Goal: Task Accomplishment & Management: Use online tool/utility

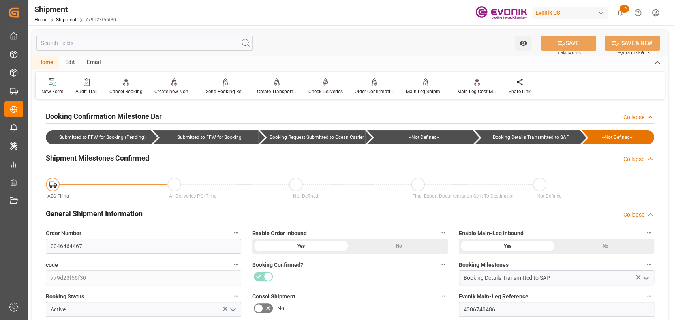
scroll to position [439, 0]
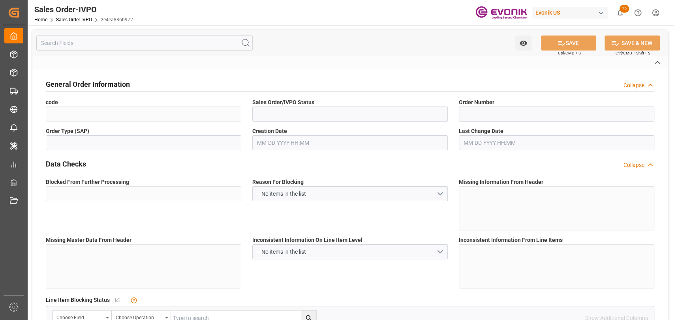
type input "2e4ea886b972"
type input "Active"
type input "2007026364"
type input "TA"
type input "Yes"
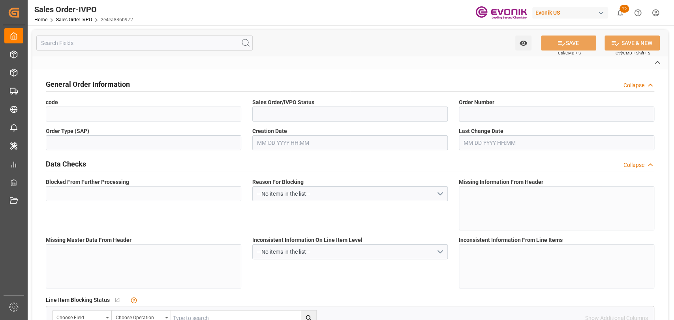
type input "D2P"
type input "45"
type input "FCL"
type input "0006"
type input "20GP"
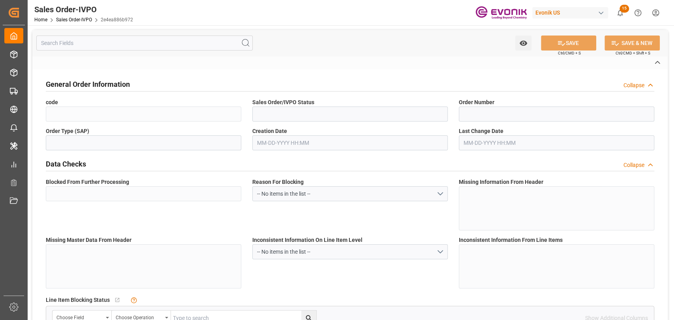
type textarea "No Tank Container"
type input "41754847-S-KCK/8380"
type input "I4"
type input "SM I4 Silanes"
type input "Smart Materials"
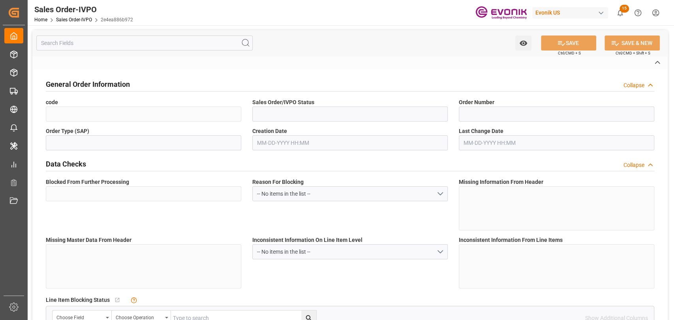
type input "DAP"
type input "Kallo"
type textarea "Not required"
type textarea "EXPRESS BL NEEDED (Release at destination"
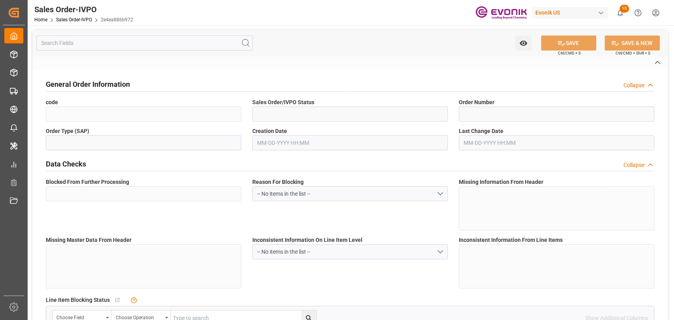
type input "BE"
type input "Pending"
type input "20GP"
type input "Pending"
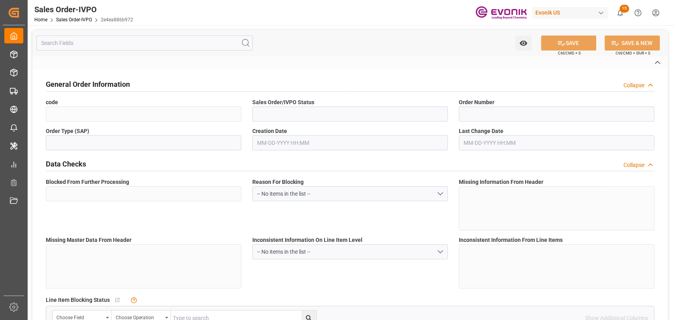
type input "Pending"
type input "BEKOU"
type input "0"
type input "1"
type input "2"
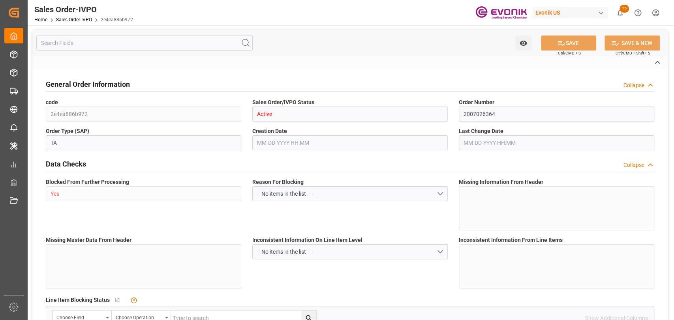
type input "1"
type input "18090.72"
type input "25.272"
type input "17000"
type input "30"
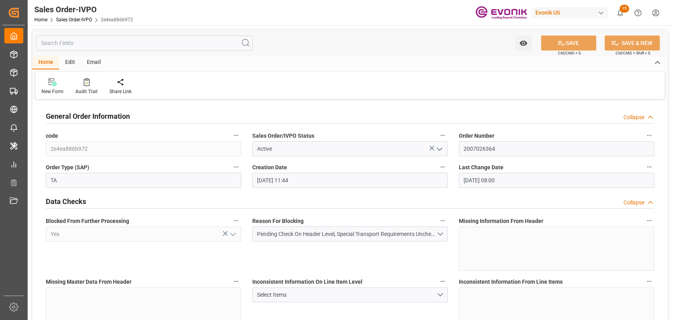
type input "09-17-2025 11:44"
type input "09-26-2025 08:00"
click at [82, 86] on div "Audit Trail" at bounding box center [87, 86] width 34 height 17
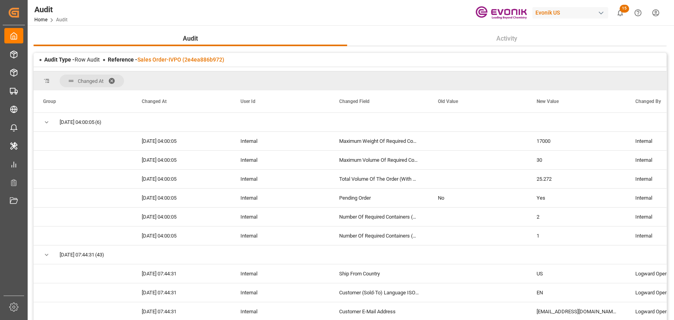
click at [669, 266] on main "Audit Activity Audit Type - Row Audit Reference - Sales Order-IVPO (2e4ea886b97…" at bounding box center [350, 193] width 645 height 325
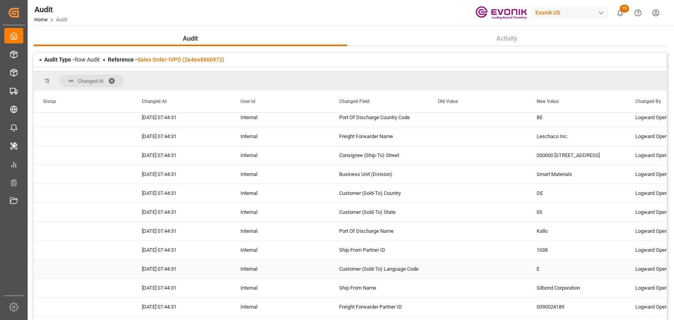
scroll to position [2, 0]
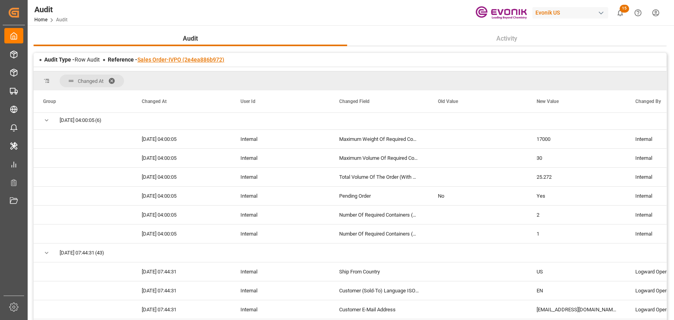
click at [203, 59] on link "Sales Order-IVPO (2e4ea886b972)" at bounding box center [180, 59] width 87 height 6
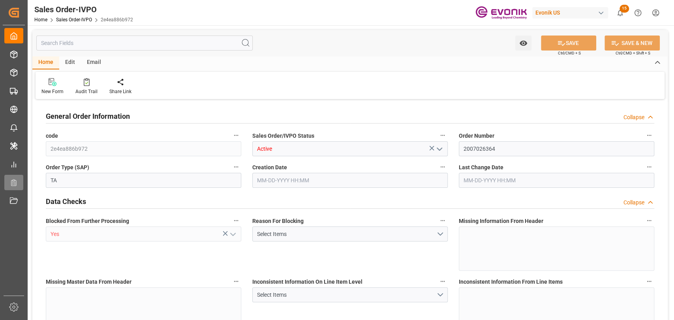
type input "BEKOU"
type input "0"
type input "1"
type input "2"
type input "1"
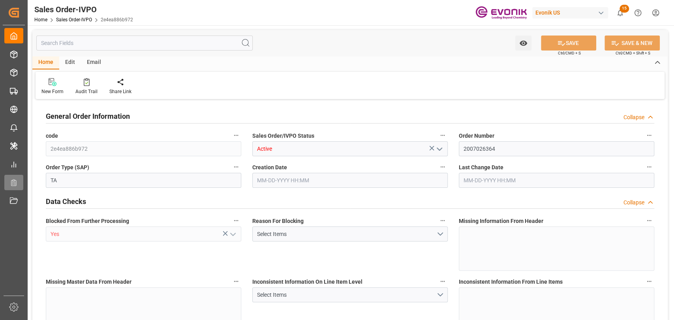
type input "18090.72"
type input "25.272"
type input "17000"
type input "30"
type input "09-17-2025 11:44"
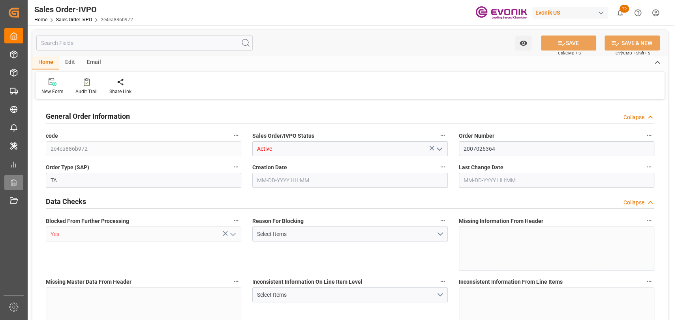
type input "09-26-2025 08:00"
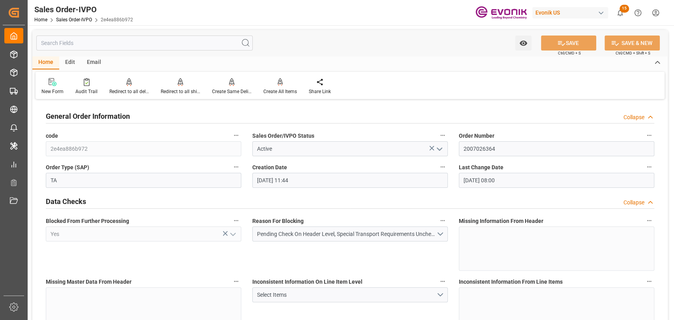
scroll to position [175, 0]
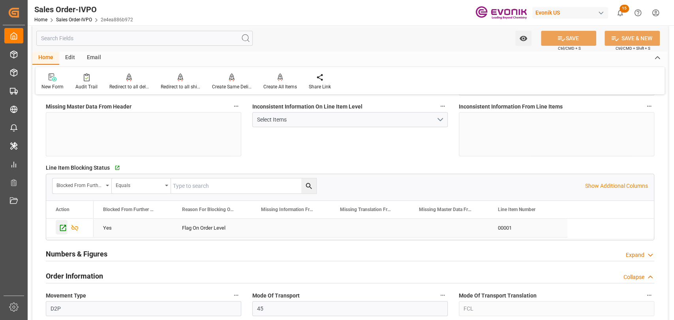
click at [59, 228] on icon "Press SPACE to select this row." at bounding box center [63, 228] width 8 height 8
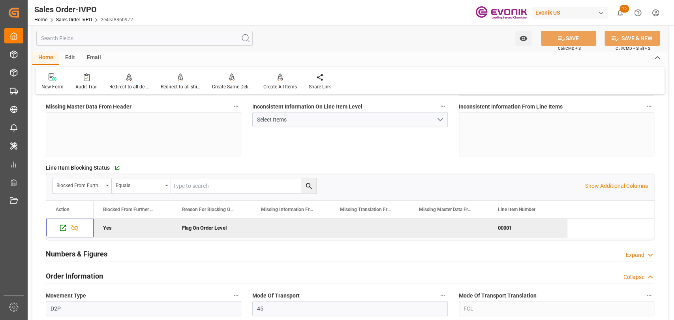
scroll to position [0, 0]
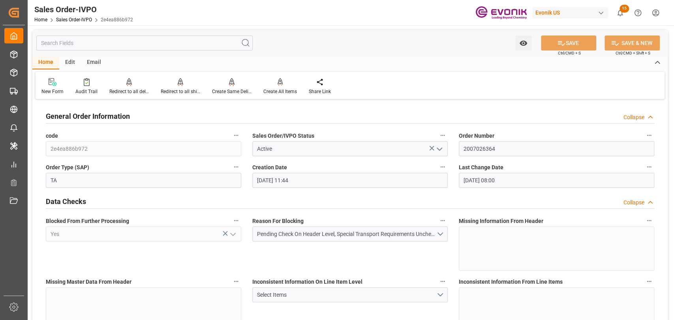
click at [440, 133] on icon "button" at bounding box center [443, 135] width 6 height 6
click at [444, 134] on icon at bounding box center [448, 136] width 8 height 8
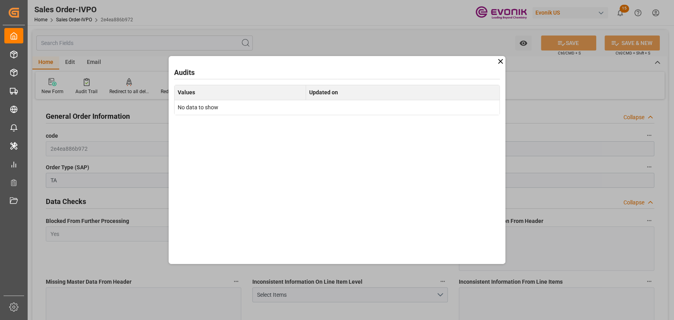
click at [501, 60] on icon at bounding box center [500, 61] width 8 height 8
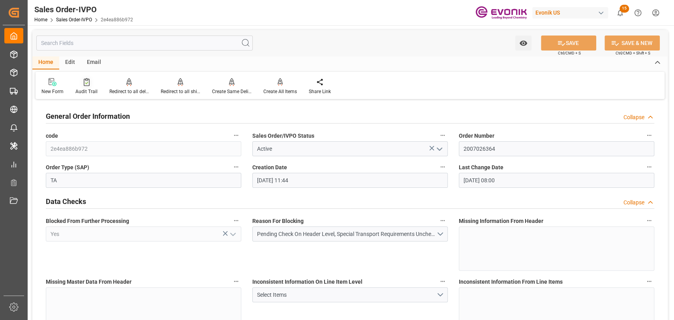
click at [86, 81] on icon at bounding box center [87, 82] width 6 height 8
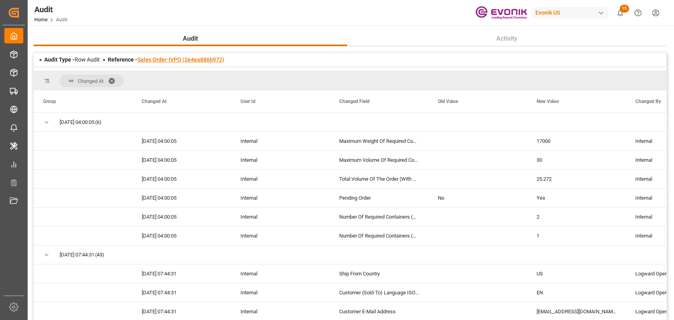
click at [197, 62] on link "Sales Order-IVPO (2e4ea886b972)" at bounding box center [180, 59] width 87 height 6
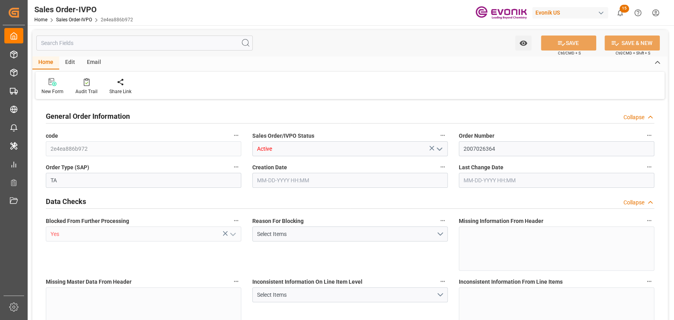
type input "BEKOU"
type input "0"
type input "1"
type input "2"
type input "1"
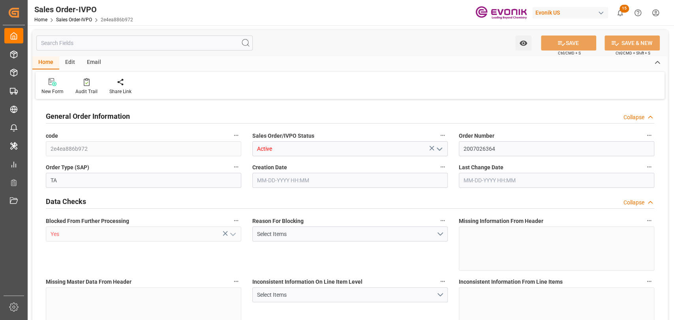
type input "18090.72"
type input "25.272"
type input "17000"
type input "30"
type input "09-17-2025 11:44"
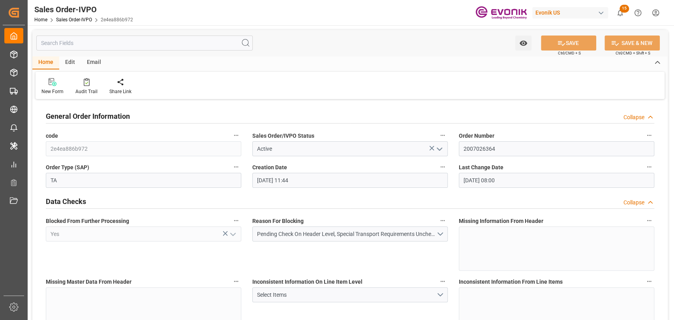
type input "09-26-2025 08:00"
click at [88, 64] on div "Email" at bounding box center [94, 62] width 26 height 13
click at [63, 85] on div at bounding box center [53, 82] width 24 height 8
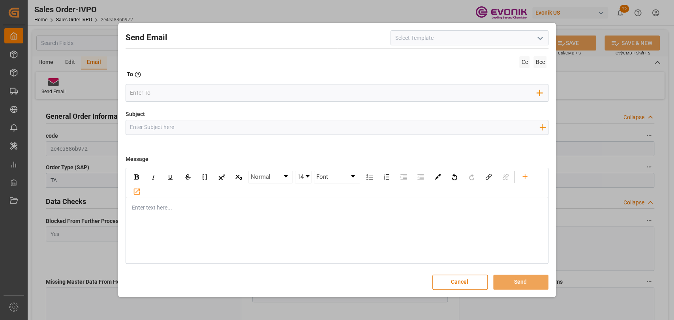
drag, startPoint x: 448, startPoint y: 282, endPoint x: 122, endPoint y: 90, distance: 378.2
click at [446, 282] on button "Cancel" at bounding box center [459, 282] width 55 height 15
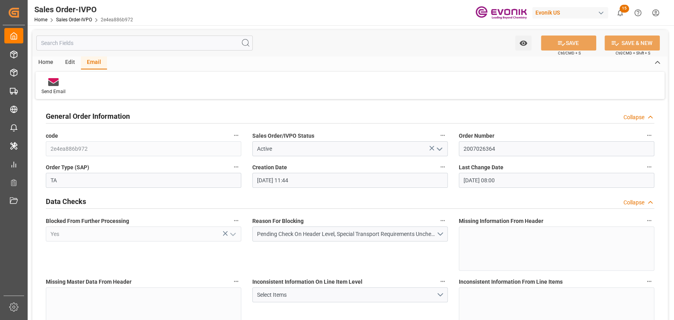
click at [70, 68] on div "Edit" at bounding box center [70, 62] width 22 height 13
click at [53, 61] on div "Home" at bounding box center [45, 62] width 27 height 13
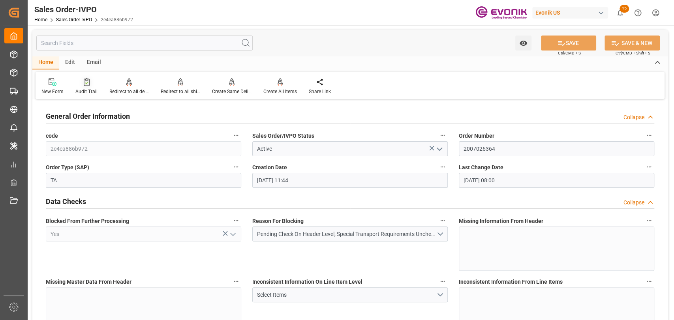
click at [85, 83] on icon at bounding box center [87, 82] width 6 height 8
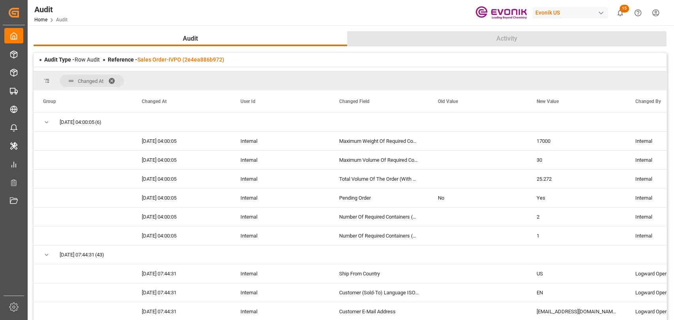
click at [505, 43] on span "Activity" at bounding box center [506, 38] width 27 height 9
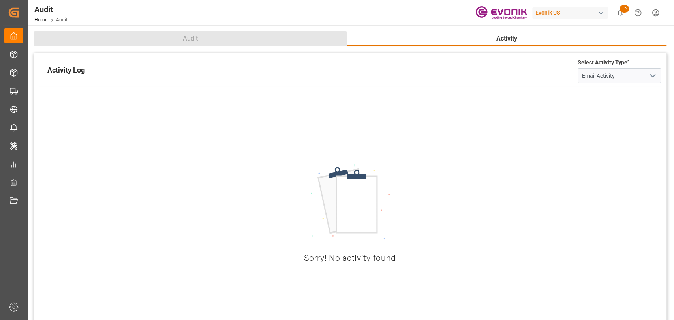
click at [177, 36] on button "Audit" at bounding box center [191, 38] width 314 height 15
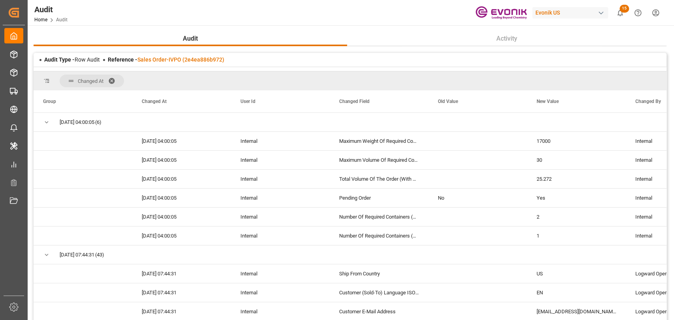
click at [175, 64] on div "Audit Type - Row Audit Reference - Sales Order-IVPO (2e4ea886b972)" at bounding box center [350, 60] width 633 height 14
click at [177, 59] on link "Sales Order-IVPO (2e4ea886b972)" at bounding box center [180, 59] width 87 height 6
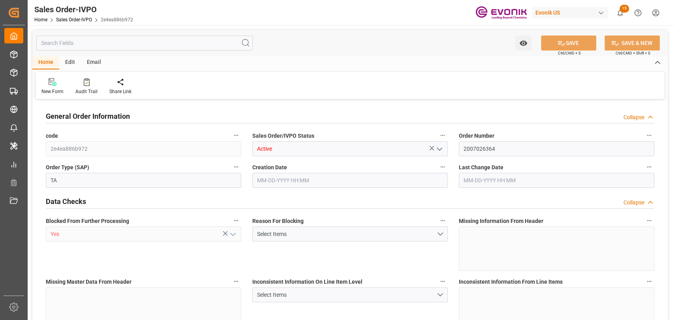
type input "BEKOU"
type input "0"
type input "1"
type input "2"
type input "1"
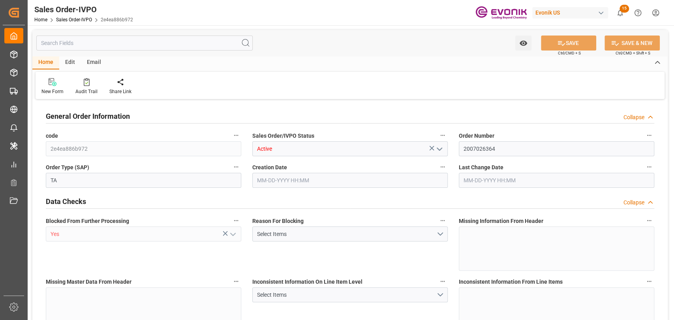
type input "18090.72"
type input "25.272"
type input "17000"
type input "30"
type input "09-17-2025 11:44"
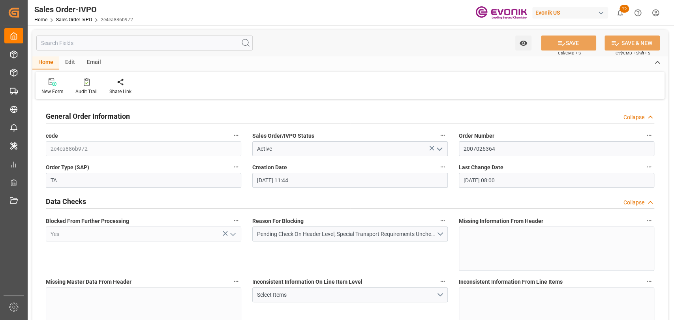
type input "09-26-2025 08:00"
click at [152, 40] on input "text" at bounding box center [144, 43] width 216 height 15
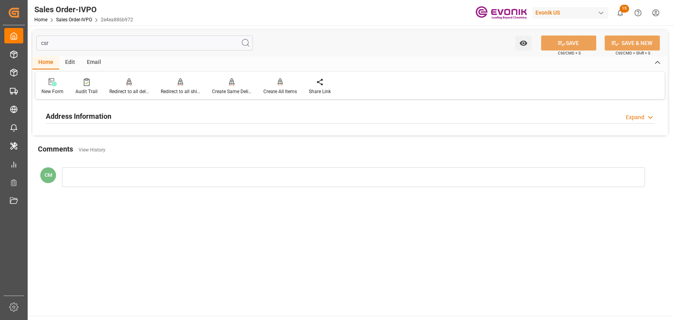
type input "csr"
click at [95, 115] on h2 "Address Information" at bounding box center [79, 116] width 66 height 11
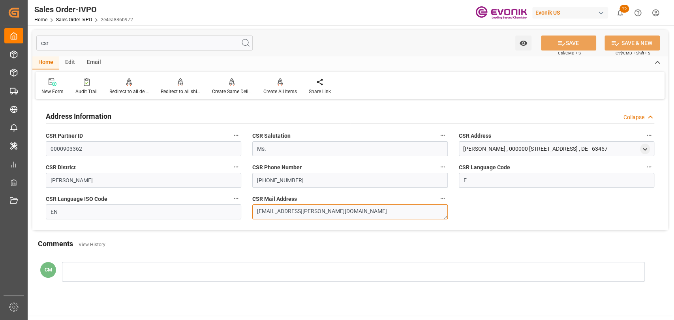
drag, startPoint x: 344, startPoint y: 211, endPoint x: 215, endPoint y: 211, distance: 128.8
click at [215, 211] on div "Address Information Collapse CSR Partner ID 0000903362 CSR Salutation Ms. CSR A…" at bounding box center [349, 166] width 635 height 129
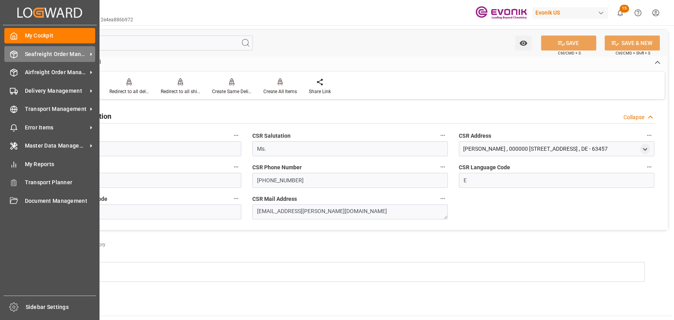
click at [17, 51] on icon at bounding box center [14, 55] width 8 height 8
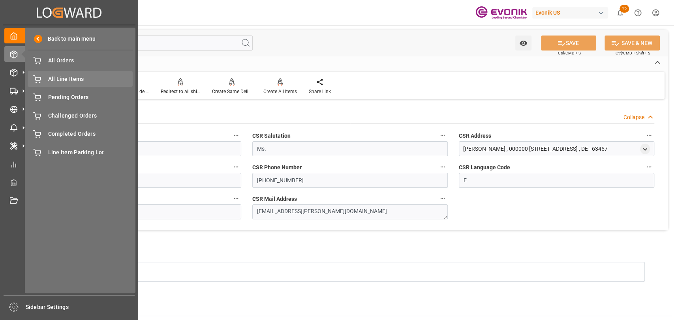
click at [62, 83] on span "All Line Items" at bounding box center [90, 79] width 85 height 8
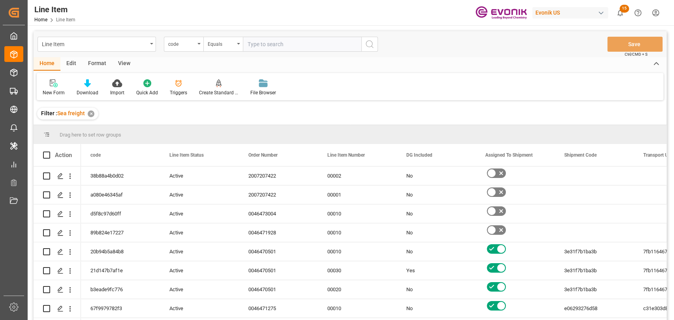
drag, startPoint x: 76, startPoint y: 63, endPoint x: 71, endPoint y: 65, distance: 5.1
click at [76, 63] on div "Edit" at bounding box center [71, 63] width 22 height 13
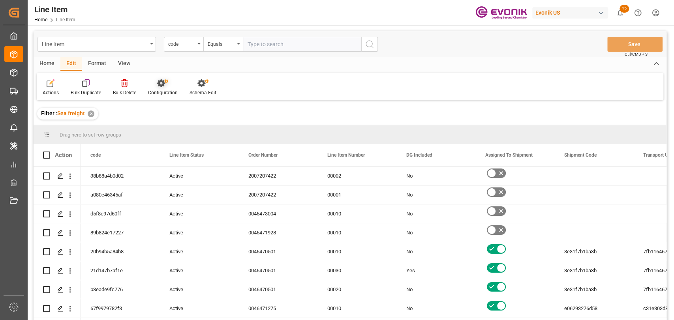
click at [164, 89] on div "Configuration" at bounding box center [162, 87] width 41 height 17
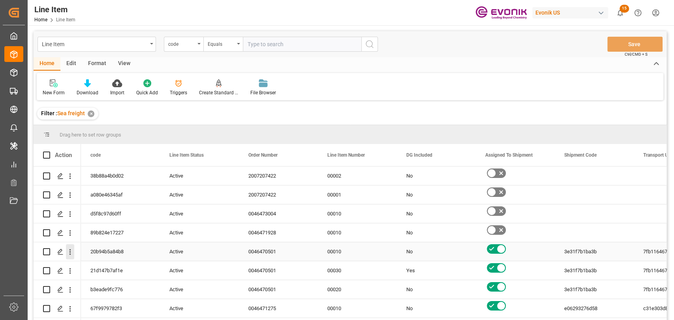
click at [69, 255] on icon "open menu" at bounding box center [70, 252] width 8 height 8
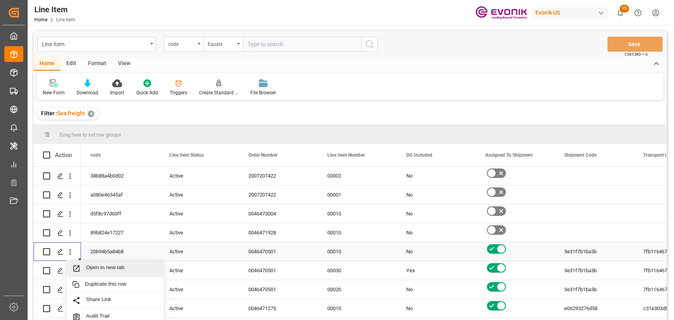
click at [100, 269] on span "Open in new tab" at bounding box center [122, 269] width 72 height 8
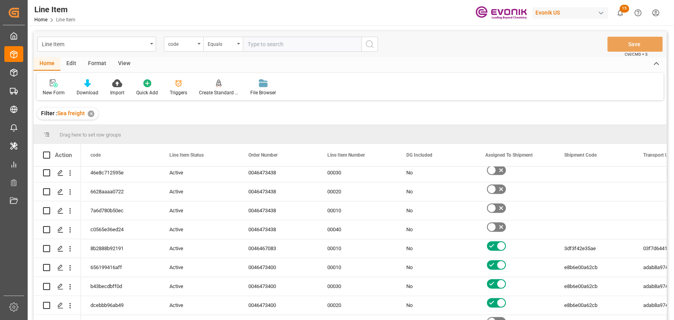
scroll to position [878, 0]
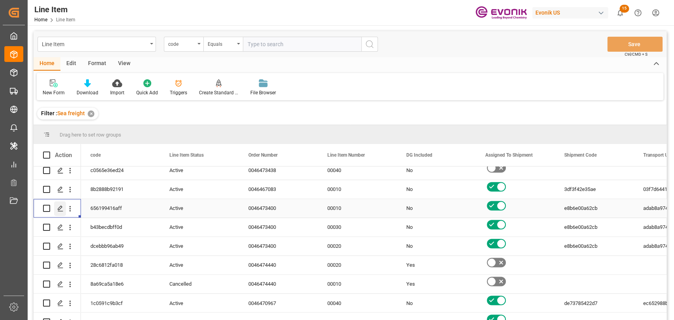
click at [63, 211] on div "Press SPACE to select this row." at bounding box center [60, 208] width 12 height 15
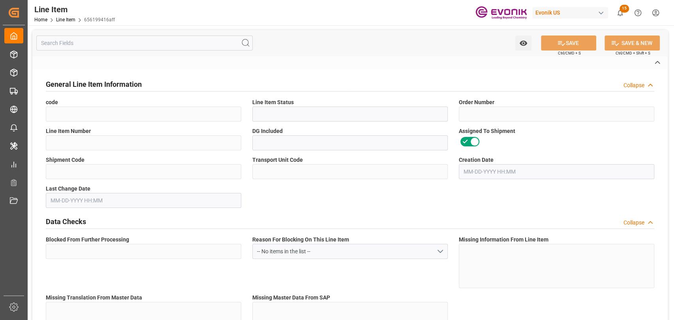
type input "656199416aff"
type input "Active"
type input "0046473400"
type input "00010"
type input "No"
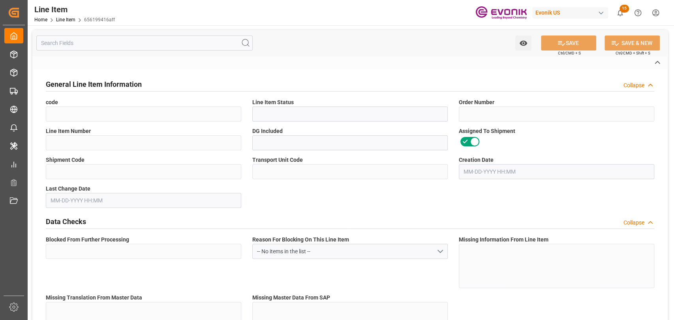
type input "e8b6e00a62cb"
type input "adab8a974742"
type input "No"
type input "DR"
type input "Yes"
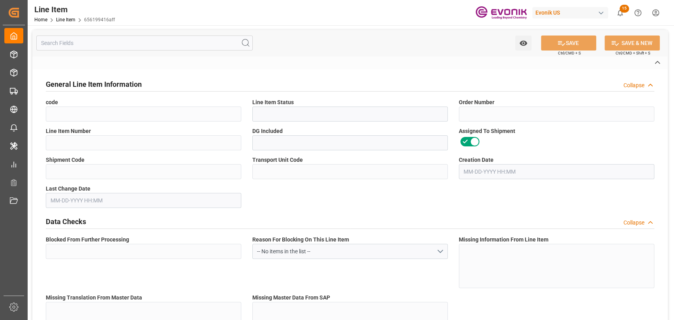
type input "99135290"
type textarea "SURFYNOL 440:2446:200:OI:AP"
type input "USD"
type input "PACK"
type input "3824999397"
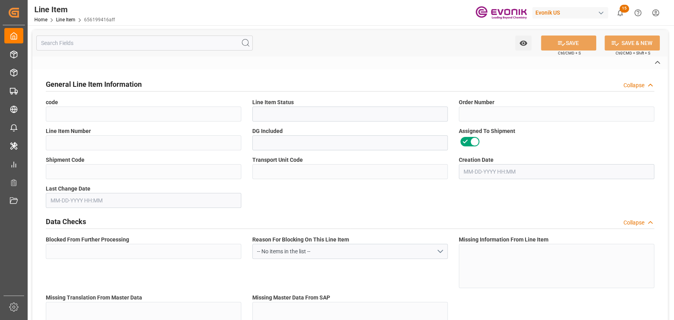
type input "EAR99"
type input "US"
type input "DR"
type input "KGM"
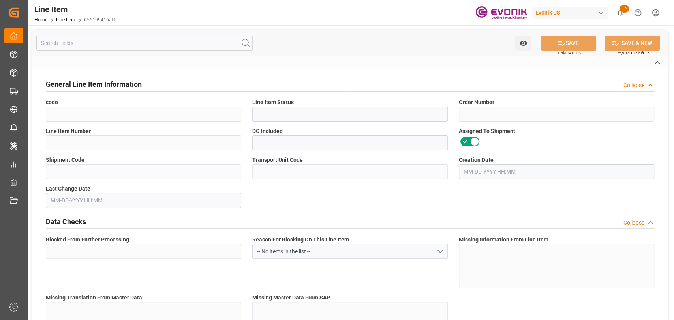
type textarea "KGM"
type input "KGM"
type textarea "KGM"
type input "M3"
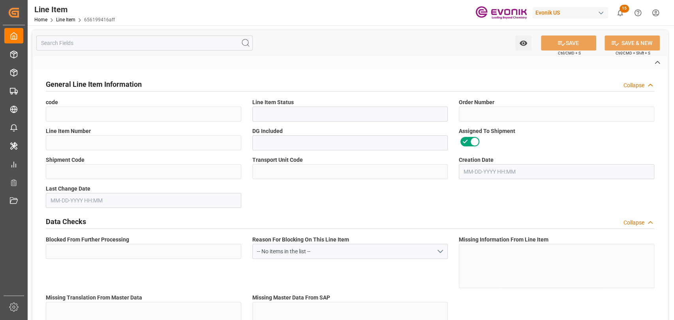
type textarea "DMQ"
type input "M3"
type input "DR"
type input "KGM"
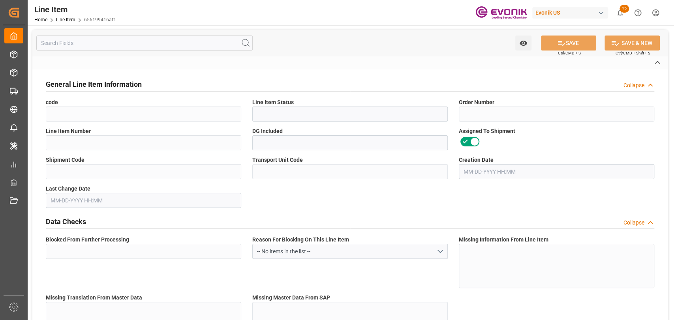
type input "M3"
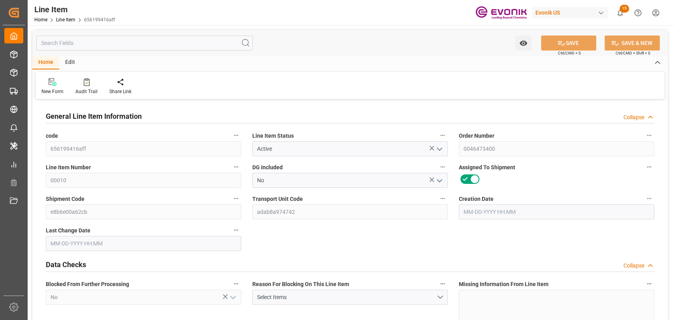
type input "3"
type input "2594.4"
type input "2400"
type input "3.4464"
type input "12"
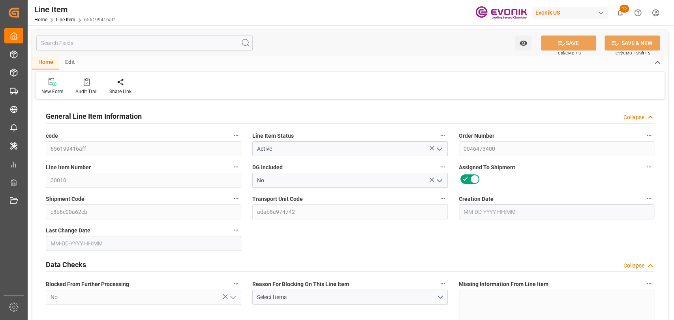
type input "17856"
type input "12"
type input "2400"
type input "2594.4"
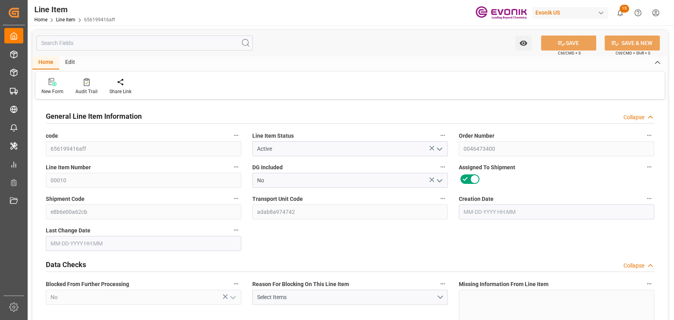
type input "2654.4"
type input "2400"
type input "3.4464"
type input "3446.4"
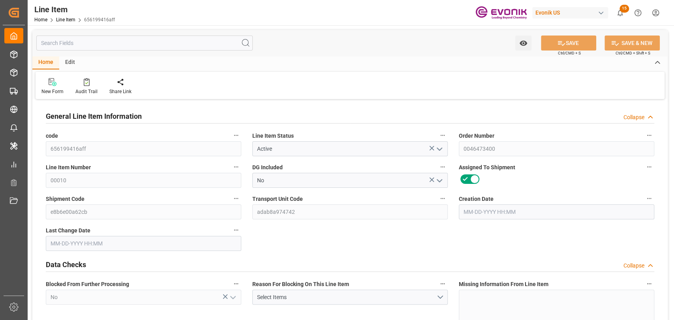
type input "12"
type input "2594.4"
type input "2400"
type input "3.4464"
type input "09-23-2025 18:16"
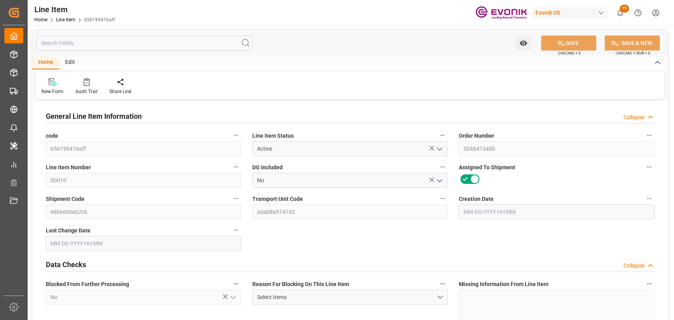
type input "09-30-2025 13:05"
type input "12-11-2025"
type input "10-27-2025"
type input "10-06-2025"
type input "09-30-2025"
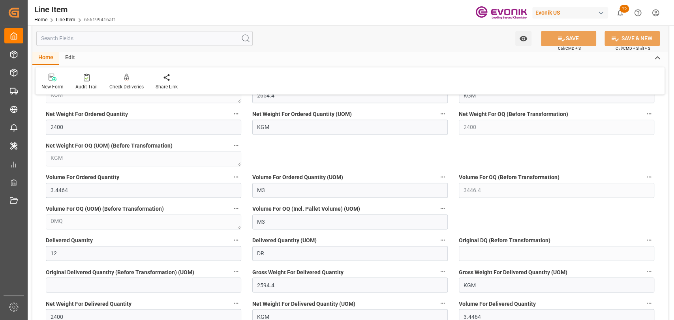
scroll to position [790, 0]
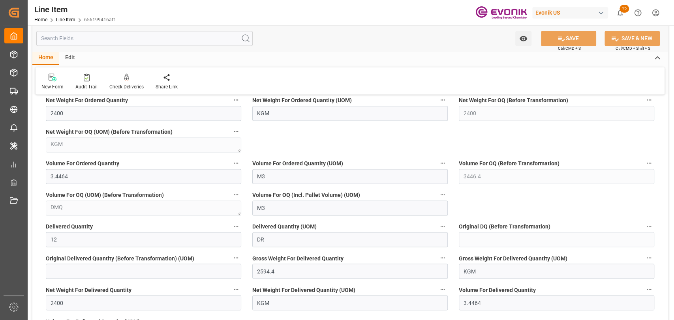
click at [234, 227] on icon "button" at bounding box center [236, 226] width 6 height 6
click at [240, 225] on icon at bounding box center [241, 226] width 8 height 8
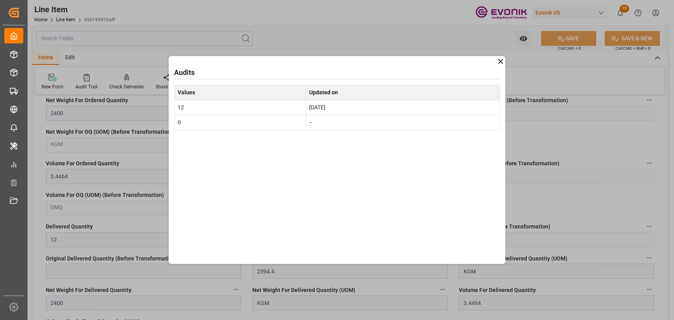
click at [499, 60] on icon at bounding box center [500, 61] width 5 height 5
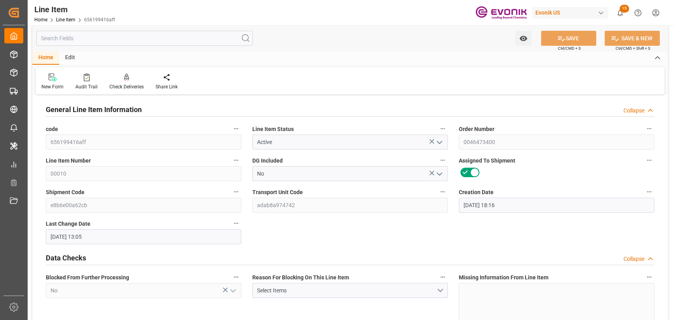
scroll to position [0, 0]
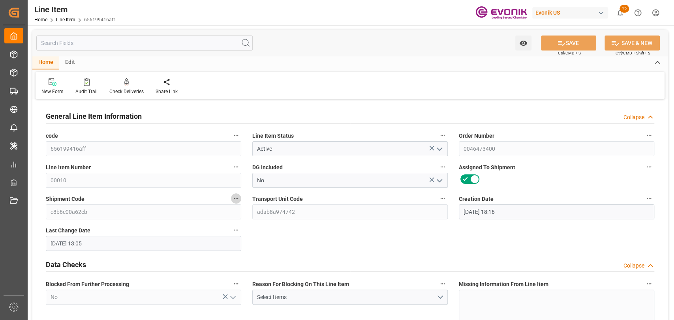
click at [237, 196] on icon "button" at bounding box center [236, 199] width 6 height 6
click at [262, 209] on li "Open Parent Object" at bounding box center [267, 211] width 73 height 13
click at [105, 45] on div at bounding box center [337, 160] width 674 height 320
click at [91, 43] on input "text" at bounding box center [144, 43] width 216 height 15
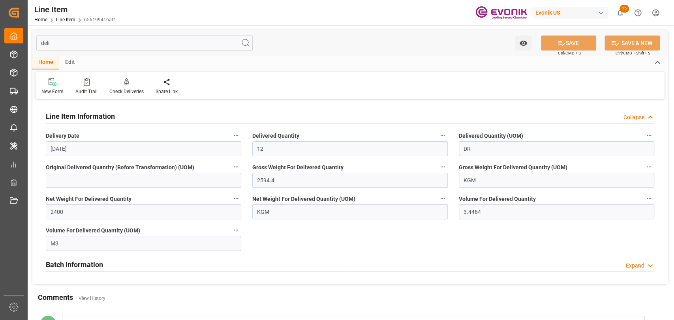
click at [442, 133] on icon "button" at bounding box center [443, 135] width 6 height 6
click at [445, 135] on icon at bounding box center [448, 135] width 7 height 7
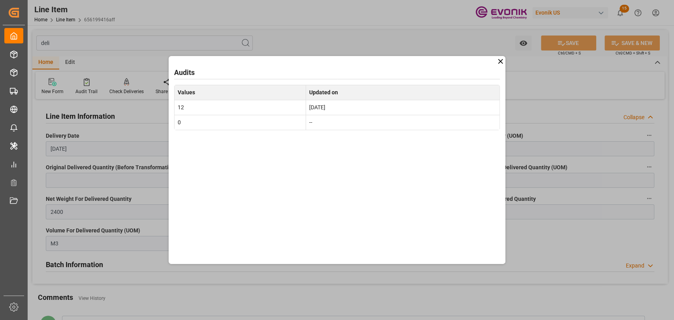
click at [501, 60] on icon at bounding box center [500, 61] width 8 height 8
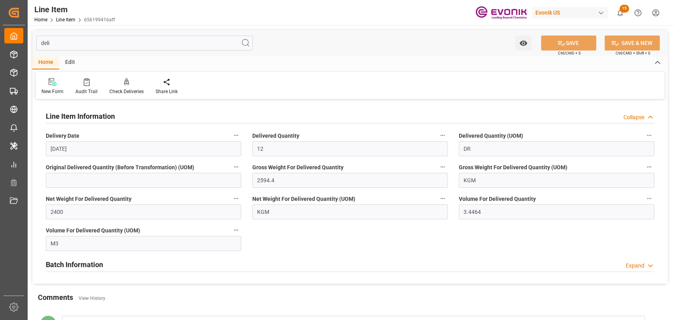
click at [111, 265] on div "Batch Information Expand" at bounding box center [350, 264] width 609 height 15
click at [66, 43] on input "deli" at bounding box center [144, 43] width 216 height 15
type input "d"
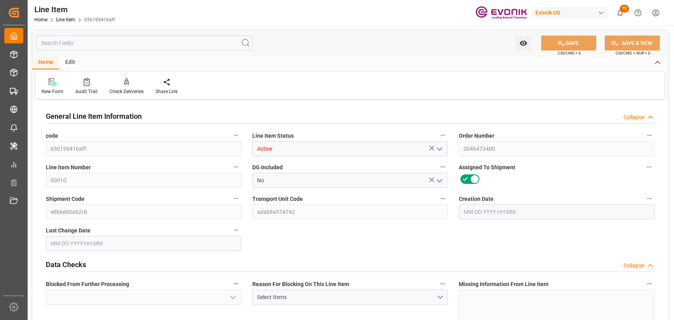
type input "Active"
type input "00010"
type input "DR"
type input "99135290"
type input "USD"
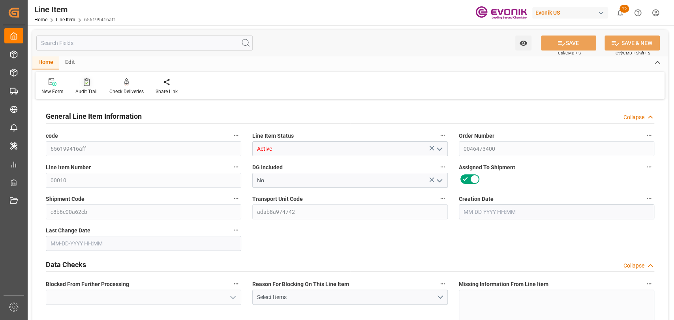
type input "PACK"
type input "EAR99"
type input "US"
type input "12"
type input "2400"
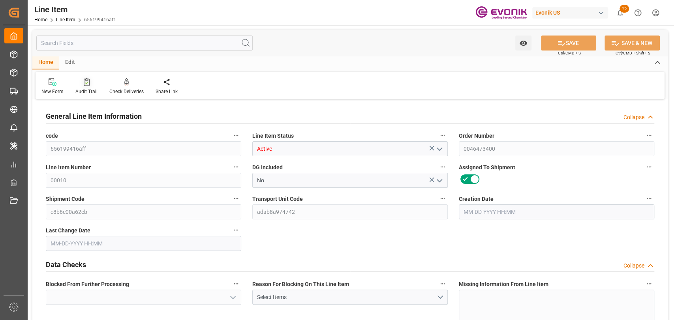
type input "2594.4"
type textarea "KGM"
type input "KGM"
type input "2400"
type textarea "KGM"
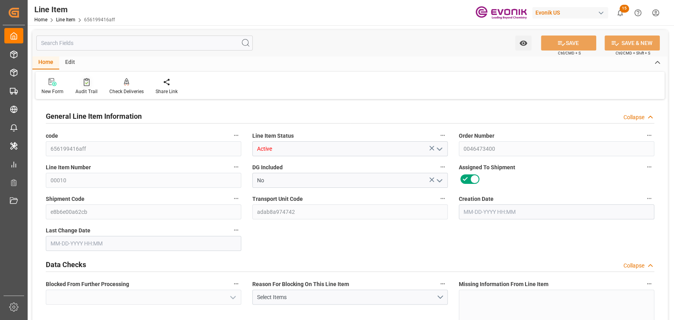
type input "3.4464"
type textarea "DMQ"
type input "M3"
type input "No"
type input "3"
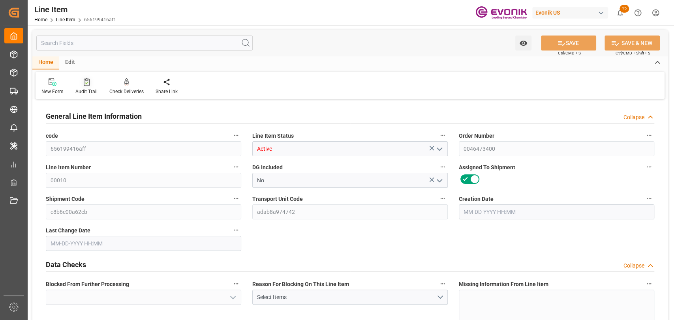
type input "2594.4"
type input "2400"
type input "3.4464"
type input "12"
type input "17856"
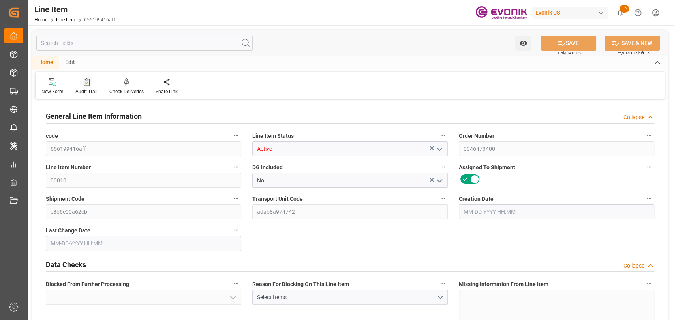
type input "2594.4"
type input "2654.4"
type input "2400"
type input "3446.4"
click at [83, 90] on div "Audit Trail" at bounding box center [86, 91] width 22 height 7
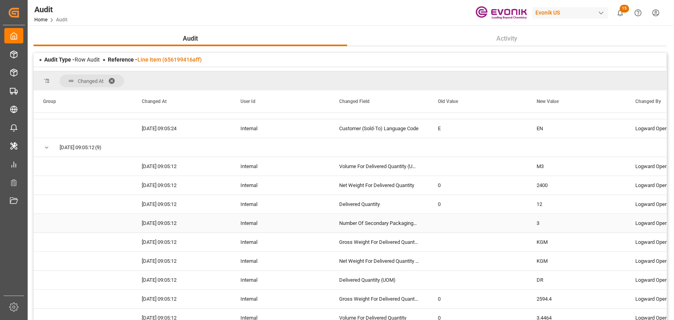
scroll to position [263, 0]
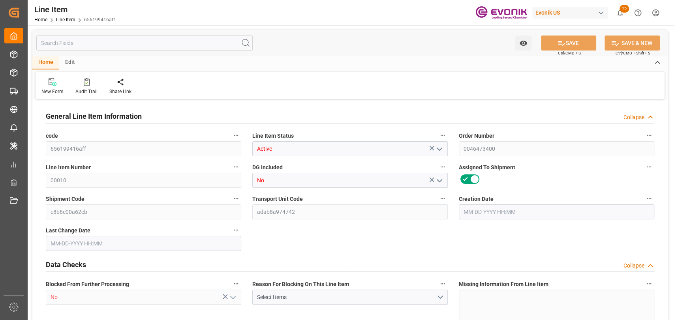
type input "3"
type input "2594.4"
type input "2400"
type input "3.4464"
type input "12"
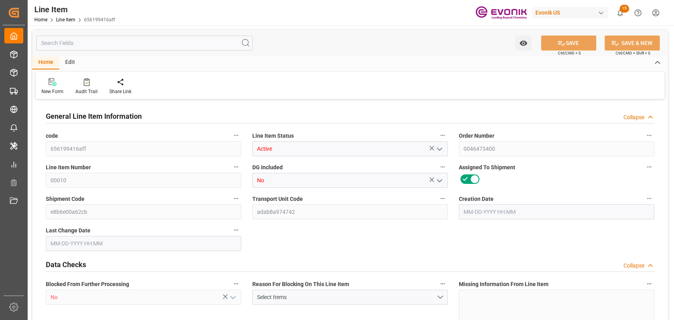
type input "17856"
type input "12"
type input "2400"
type input "2594.4"
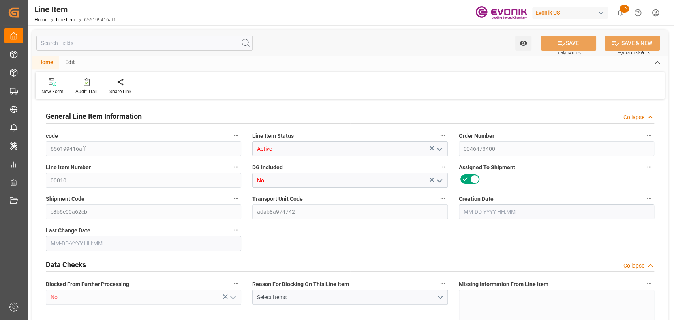
type input "2654.4"
type input "2400"
type input "3.4464"
type input "3446.4"
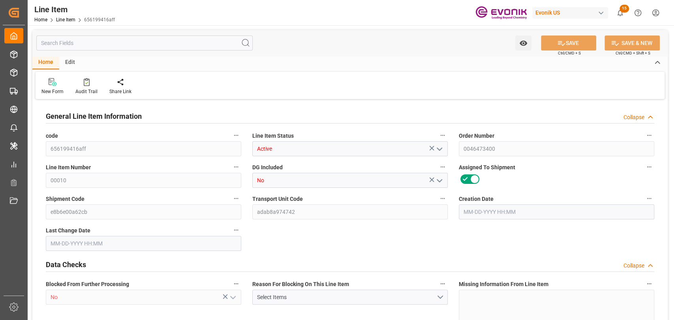
type input "12"
type input "2594.4"
type input "2400"
type input "3.4464"
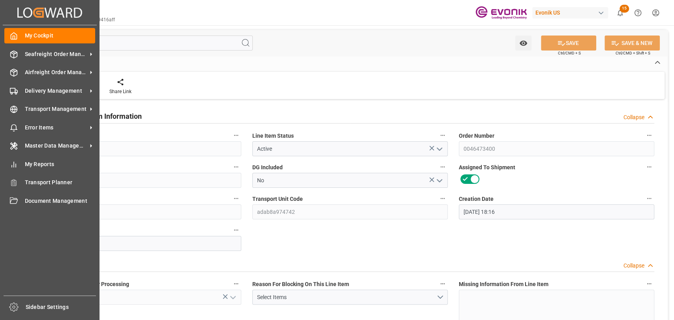
type input "09-23-2025 18:16"
type input "09-30-2025 13:05"
type input "12-11-2025"
type input "10-27-2025"
type input "10-06-2025"
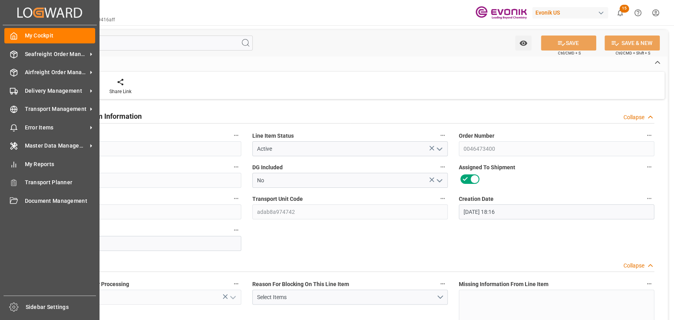
type input "09-30-2025"
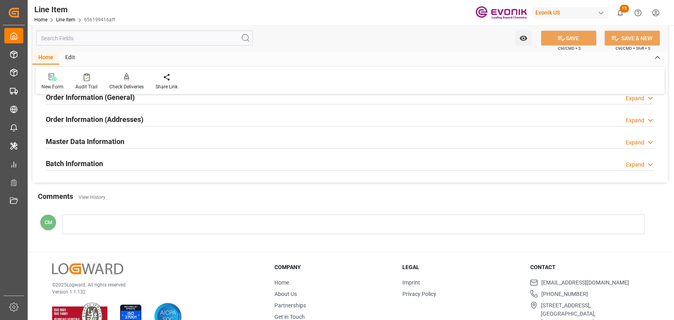
scroll to position [1136, 0]
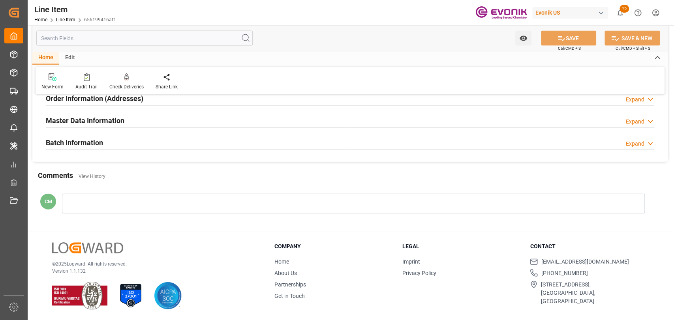
click at [117, 147] on div "Batch Information Expand" at bounding box center [350, 142] width 609 height 15
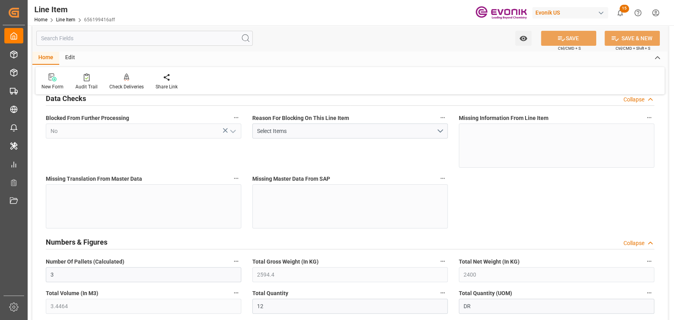
scroll to position [0, 0]
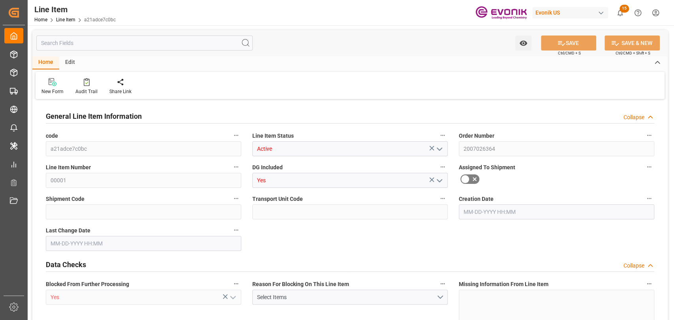
type input "18"
type input "18090.72"
type input "17105.22"
type input "25.272"
type input "18"
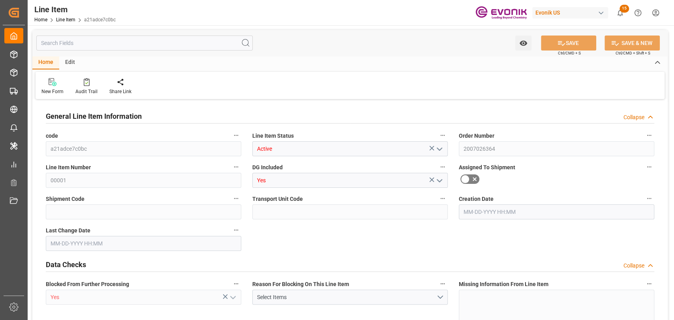
type input "83644.53"
type input "18"
type input "18090.72"
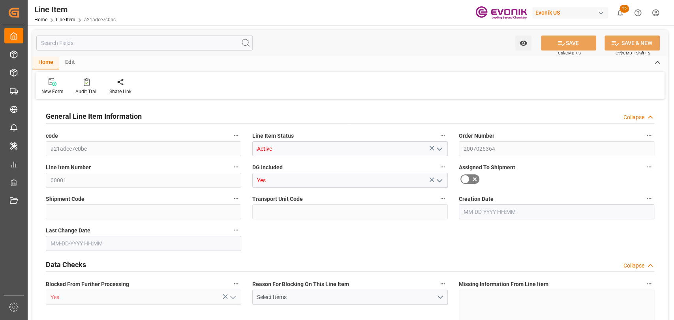
type input "18090.72"
type input "17105.22"
type input "25.272"
type input "25272"
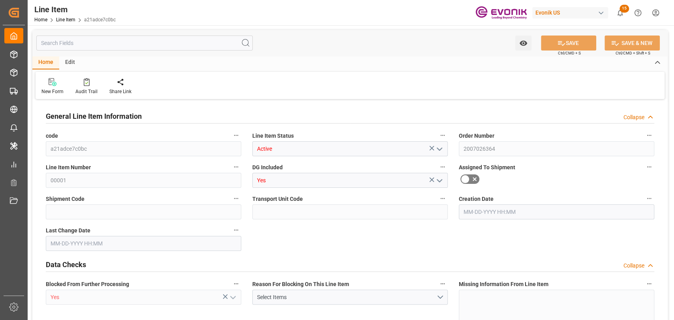
type input "0"
type input "09-17-2025 11:44"
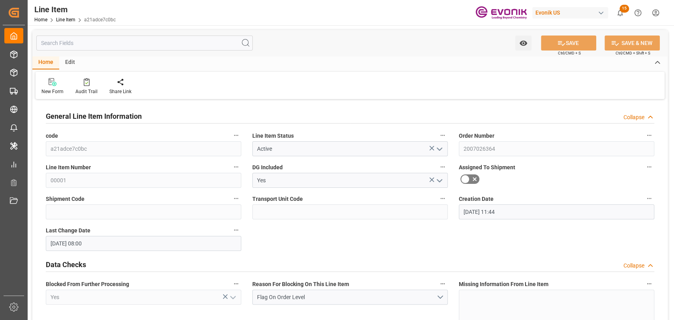
type input "09-26-2025 08:00"
type input "12-01-2025"
type input "10-31-2025"
type input "10-24-2025"
click at [85, 91] on div "Audit Trail" at bounding box center [86, 91] width 22 height 7
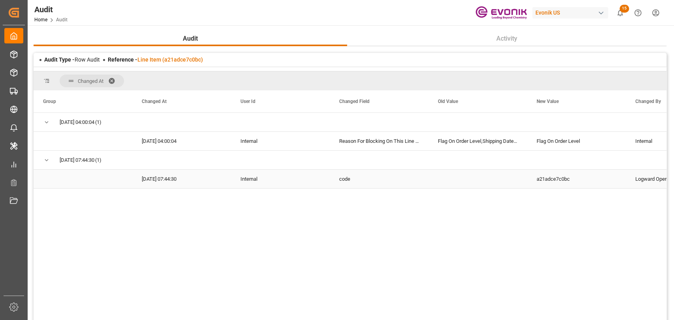
click at [541, 181] on div "a21adce7c0bc" at bounding box center [576, 179] width 99 height 19
click at [181, 60] on link "Line Item (a21adce7c0bc)" at bounding box center [170, 59] width 66 height 6
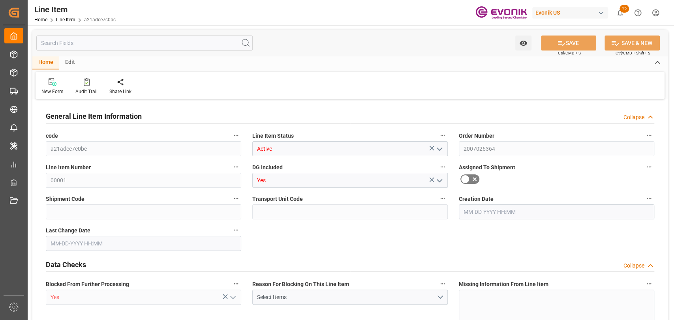
type input "18"
type input "18090.72"
type input "17105.22"
type input "25.272"
type input "18"
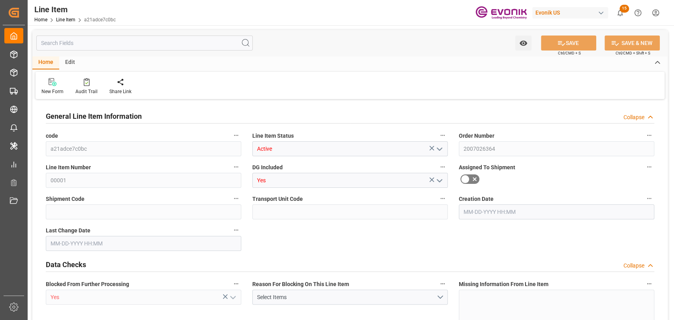
type input "83644.53"
type input "18"
type input "18090.72"
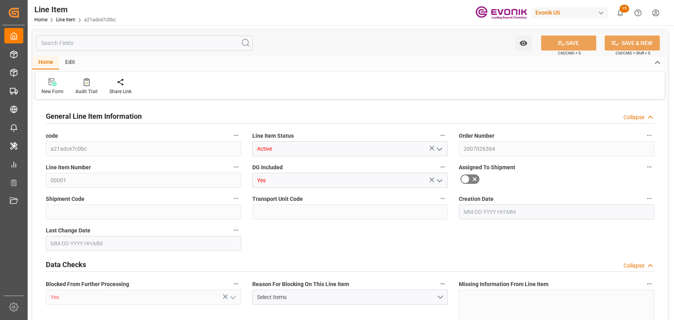
type input "18090.72"
type input "17105.22"
type input "25.272"
type input "25272"
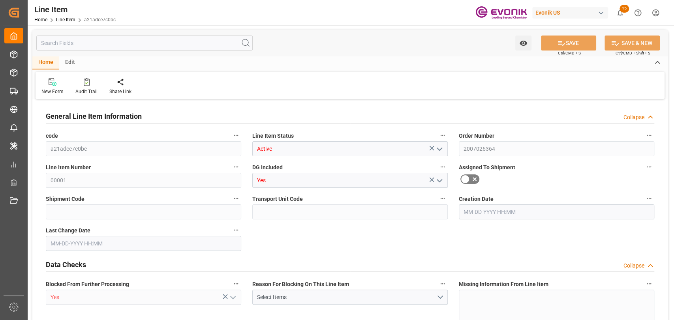
type input "0"
type input "09-17-2025 11:44"
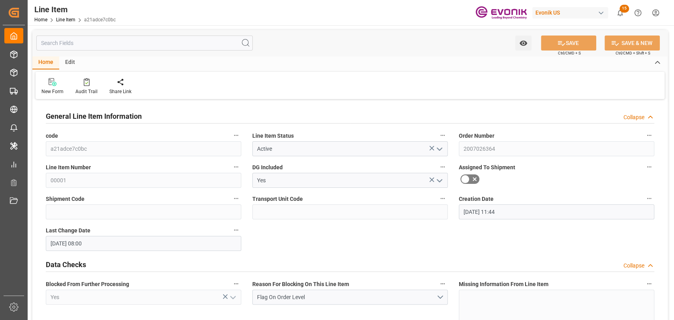
type input "09-26-2025 08:00"
type input "12-01-2025"
type input "10-31-2025"
type input "10-24-2025"
click at [443, 135] on icon "button" at bounding box center [443, 135] width 6 height 6
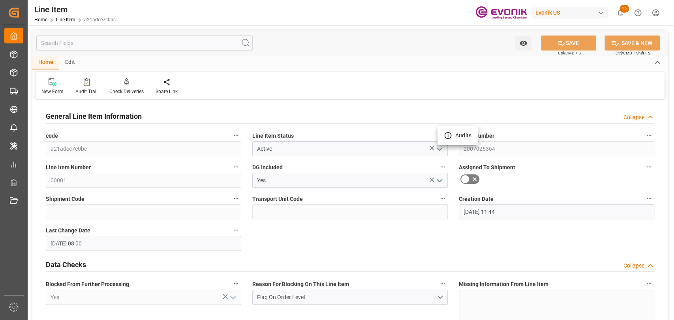
click at [451, 136] on icon at bounding box center [448, 135] width 7 height 7
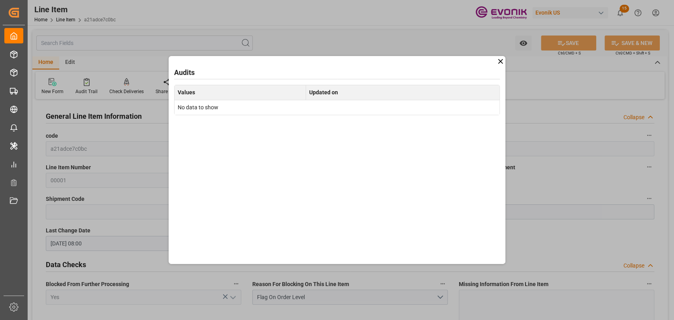
click at [495, 62] on div "Audits Values Updated on No data to show" at bounding box center [337, 160] width 337 height 208
click at [498, 62] on icon at bounding box center [500, 61] width 8 height 8
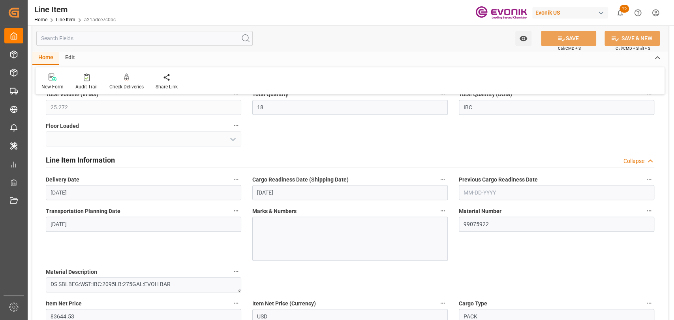
scroll to position [351, 0]
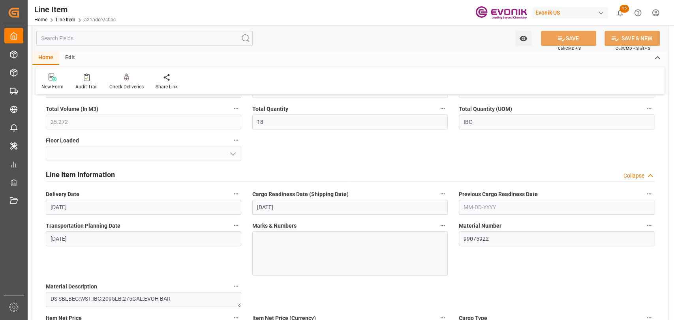
click at [446, 191] on button "Cargo Readiness Date (Shipping Date)" at bounding box center [443, 194] width 10 height 10
click at [446, 191] on icon at bounding box center [448, 193] width 7 height 7
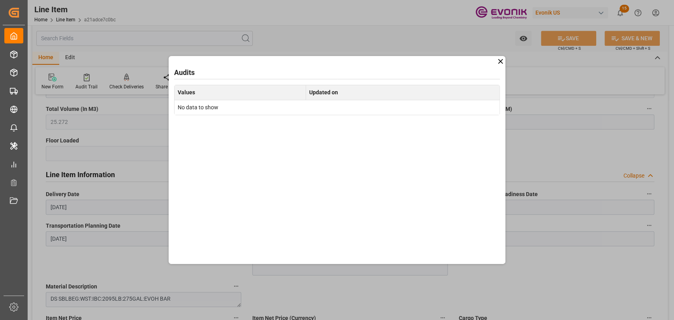
click at [502, 59] on icon at bounding box center [500, 61] width 8 height 8
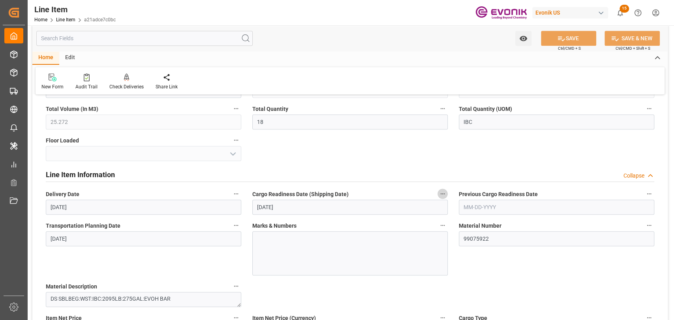
click at [440, 196] on icon "button" at bounding box center [443, 194] width 6 height 6
click at [464, 192] on li "Audits" at bounding box center [458, 193] width 40 height 13
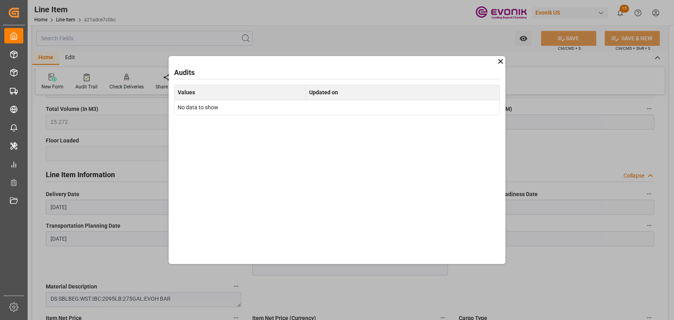
drag, startPoint x: 504, startPoint y: 59, endPoint x: 273, endPoint y: 243, distance: 294.9
click at [503, 61] on icon at bounding box center [500, 61] width 8 height 8
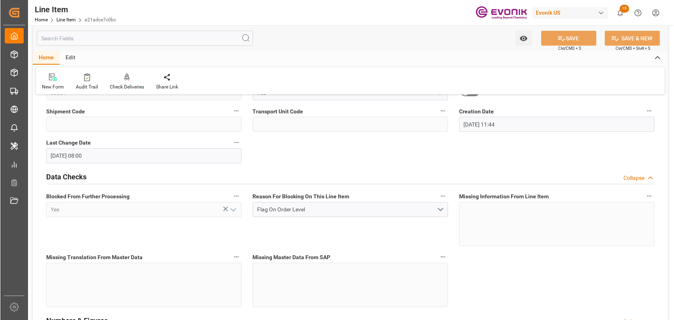
scroll to position [0, 0]
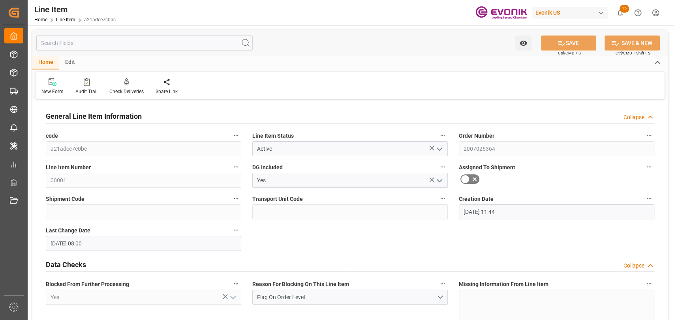
click at [440, 282] on icon "button" at bounding box center [443, 284] width 6 height 6
click at [442, 282] on li "Audits" at bounding box center [458, 284] width 40 height 13
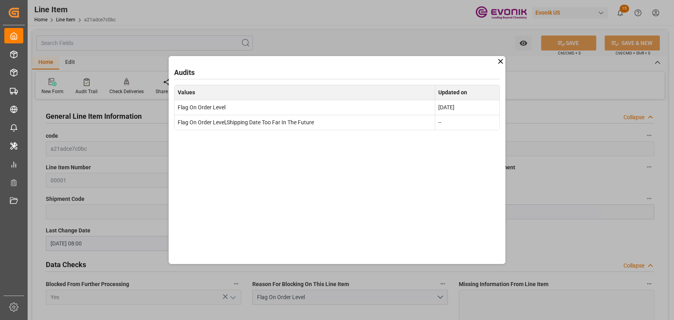
click at [303, 124] on td "Flag On Order Level,Shipping Date Too Far In The Future" at bounding box center [304, 122] width 261 height 15
click at [376, 190] on div "Audits Values Updated on Flag On Order Level Sep 26, 2025 Flag On Order Level,S…" at bounding box center [337, 160] width 337 height 208
click at [411, 212] on div "Audits Values Updated on Flag On Order Level Sep 26, 2025 Flag On Order Level,S…" at bounding box center [337, 160] width 337 height 208
drag, startPoint x: 579, startPoint y: 211, endPoint x: 466, endPoint y: 77, distance: 175.5
click at [579, 211] on div "Audits Values Updated on Flag On Order Level Sep 26, 2025 Flag On Order Level,S…" at bounding box center [337, 160] width 674 height 320
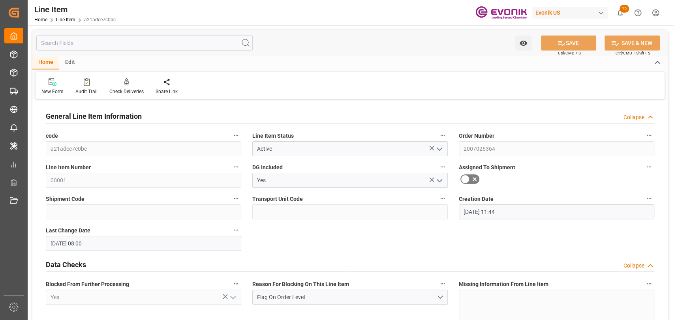
click at [68, 45] on input "text" at bounding box center [144, 43] width 216 height 15
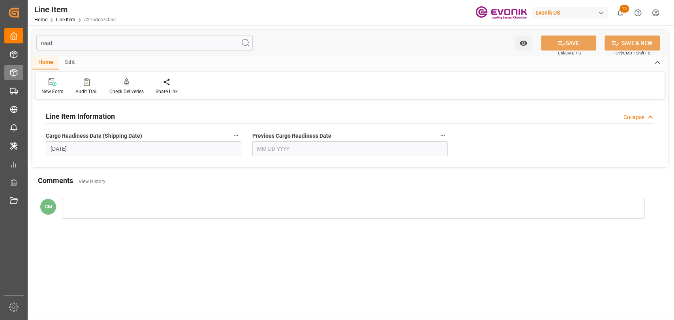
type input "read"
click at [81, 85] on div at bounding box center [86, 82] width 22 height 8
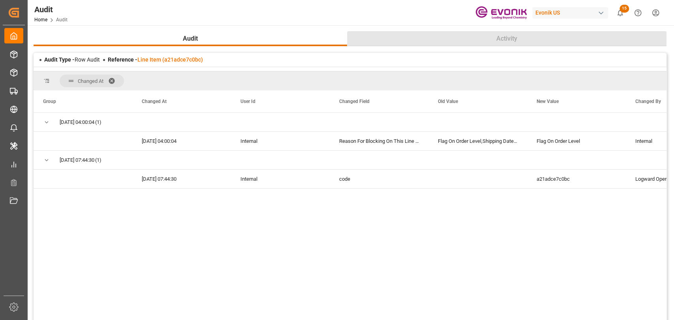
click at [500, 43] on span "Activity" at bounding box center [506, 38] width 27 height 9
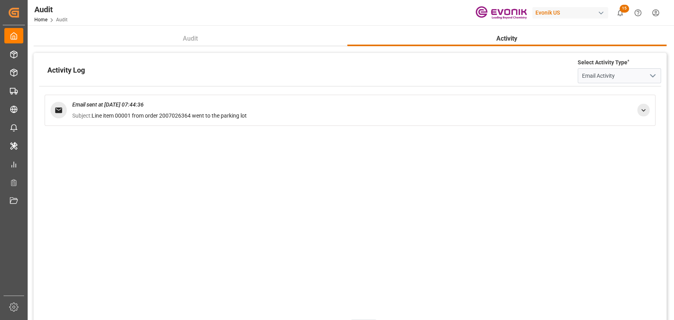
click at [638, 111] on span at bounding box center [643, 110] width 12 height 13
click at [540, 261] on div "Email sent at 09-17-2025 07:44:36 Subject: Line item 00001 from order 200702636…" at bounding box center [350, 200] width 622 height 216
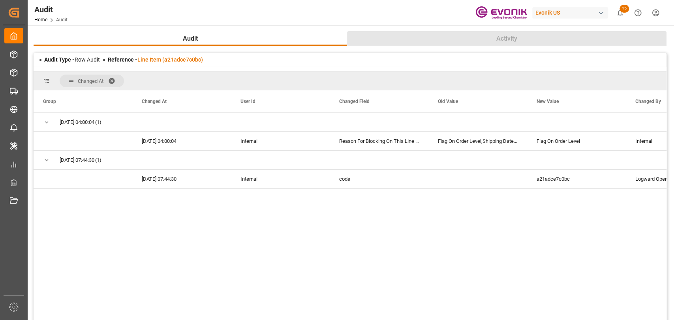
click at [487, 40] on button "Activity" at bounding box center [507, 38] width 320 height 15
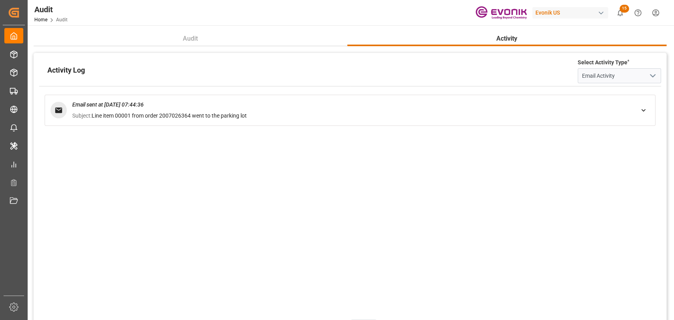
click at [608, 105] on p "Email sent at 09-17-2025 07:44:36" at bounding box center [352, 105] width 560 height 8
click at [635, 111] on div "Email sent at 09-17-2025 07:44:36 Subject: Line item 00001 from order 200702636…" at bounding box center [350, 110] width 599 height 19
click at [640, 111] on icon at bounding box center [643, 110] width 8 height 8
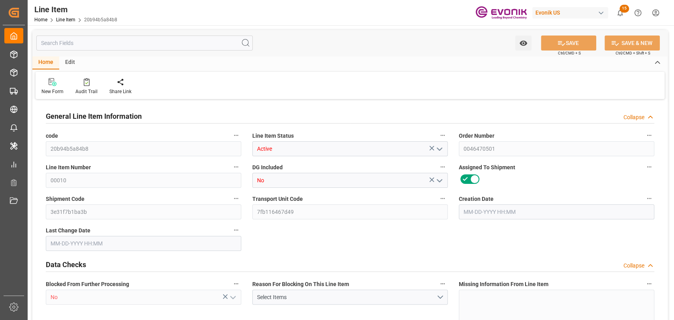
type input "1"
type input "762"
type input "724"
type input "1.1475"
type input "4"
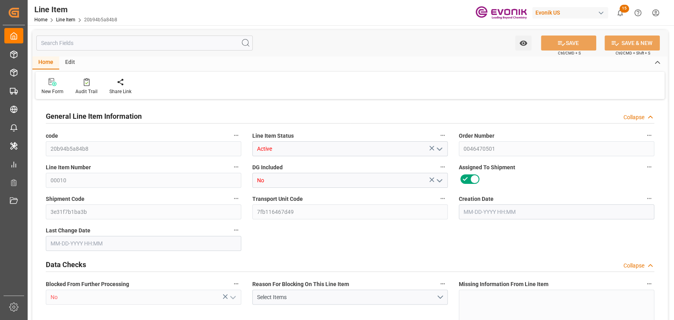
type input "1033872"
type input "4"
type input "762"
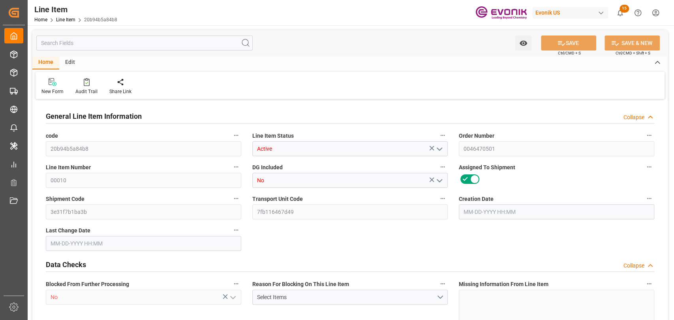
type input "782"
type input "724"
type input "1.1475"
type input "1147.548"
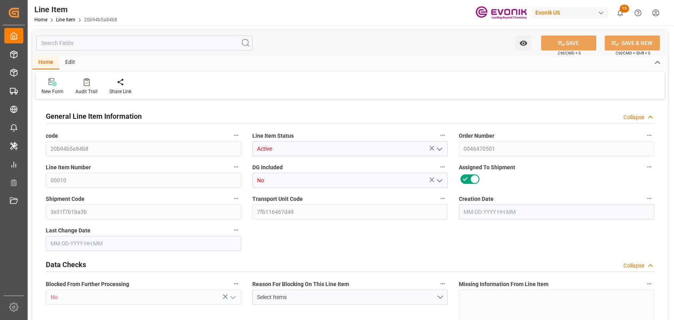
type input "0"
type input "08-27-2025 13:47"
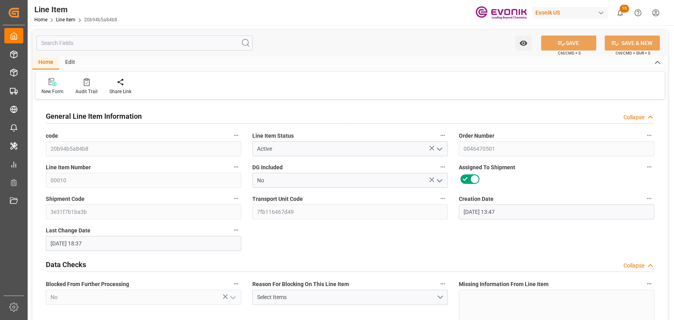
type input "09-30-2025 18:37"
type input "11-24-2025"
type input "10-13-2025"
type input "10-06-2025"
click at [85, 44] on input "text" at bounding box center [144, 43] width 216 height 15
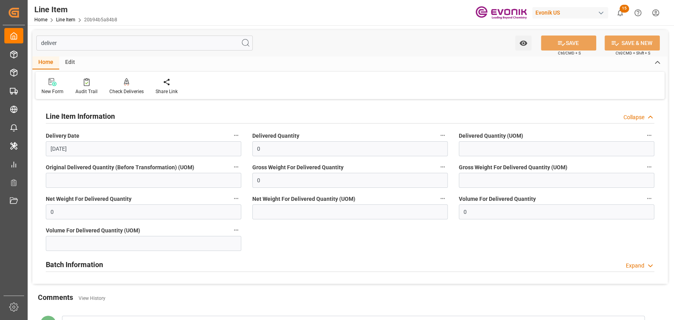
click at [101, 265] on h2 "Batch Information" at bounding box center [74, 264] width 57 height 11
click at [81, 38] on input "deliver" at bounding box center [144, 43] width 216 height 15
type input "d"
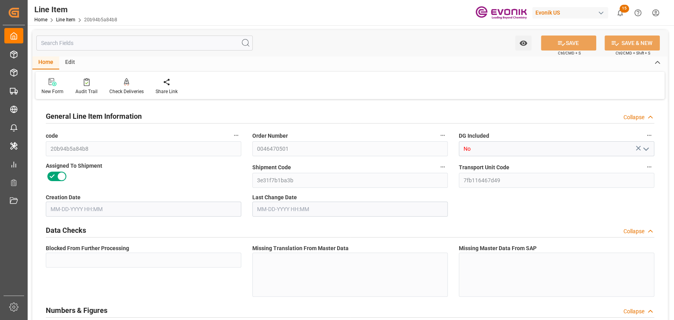
type input "4"
type input "762"
type input "724"
type input "1.1475"
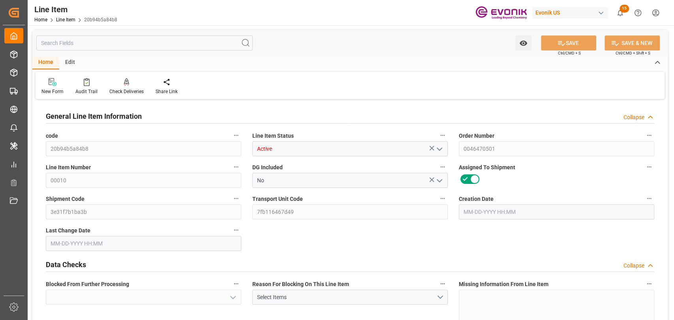
type input "No"
type input "1"
type input "762"
type input "724"
type input "1.1475"
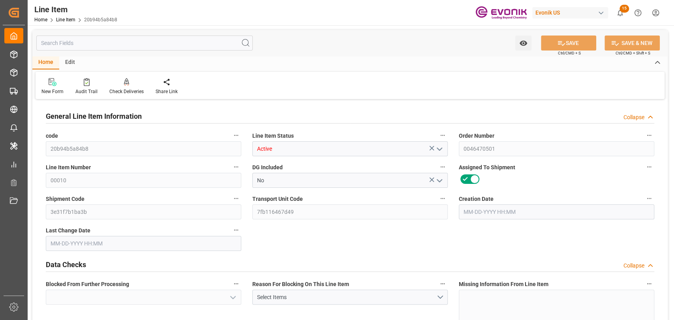
type input "4"
type input "1033872"
type input "762"
type input "782"
type input "724"
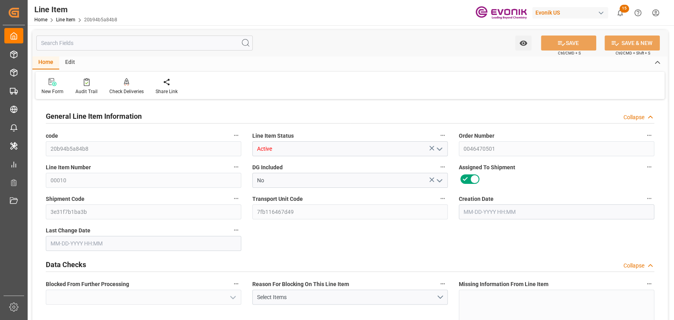
type input "1147.548"
type input "08-27-2025 13:47"
type input "09-30-2025 18:37"
type input "10-13-2025"
type input "10-06-2025"
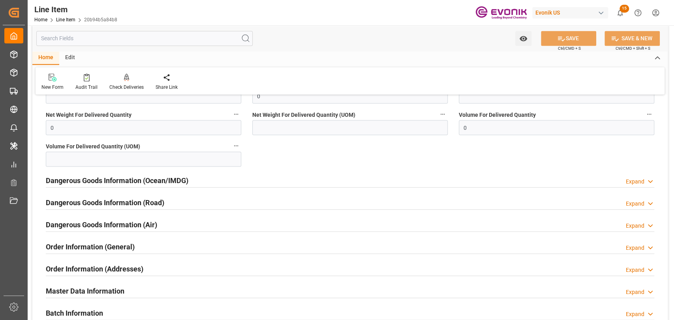
scroll to position [1053, 0]
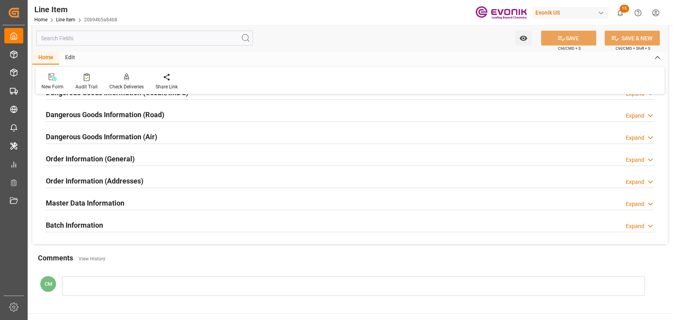
click at [92, 224] on h2 "Batch Information" at bounding box center [74, 225] width 57 height 11
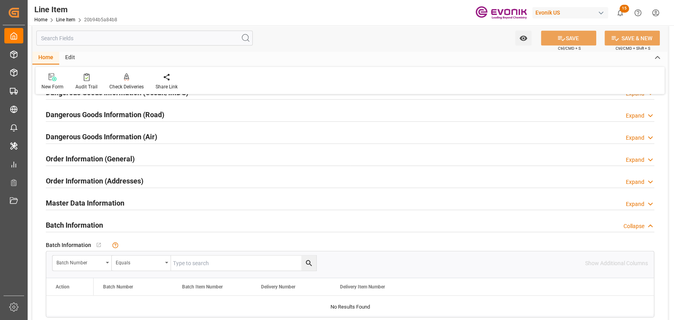
click at [129, 205] on div "Master Data Information Expand" at bounding box center [350, 202] width 609 height 15
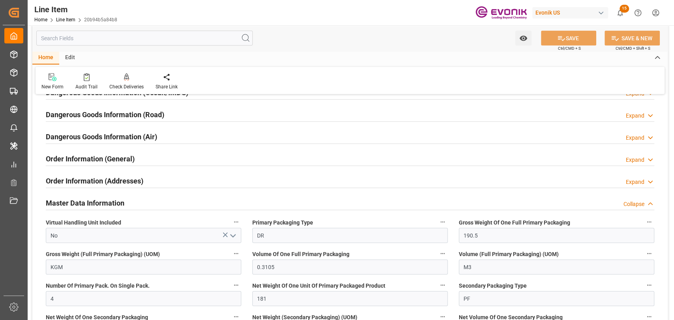
click at [129, 205] on div "Master Data Information Collapse" at bounding box center [350, 202] width 609 height 15
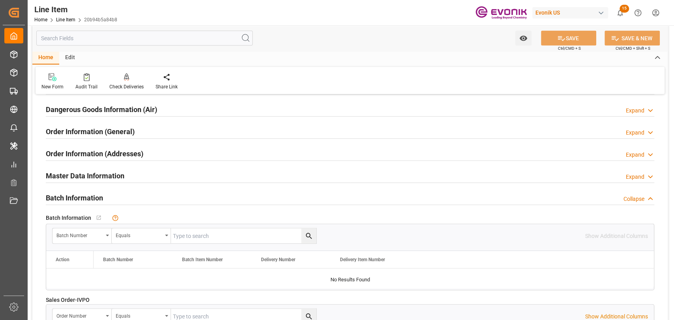
scroll to position [878, 0]
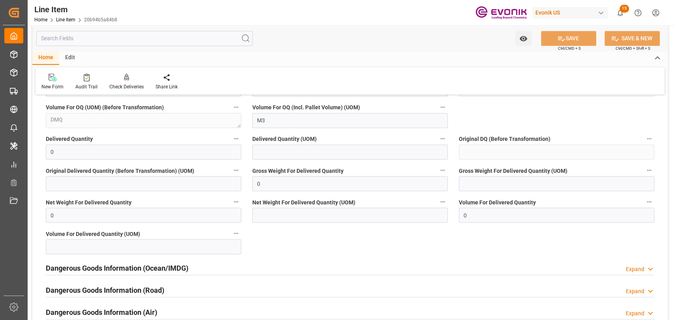
click at [203, 271] on div "Dangerous Goods Information (Ocean/IMDG) Expand" at bounding box center [350, 267] width 609 height 15
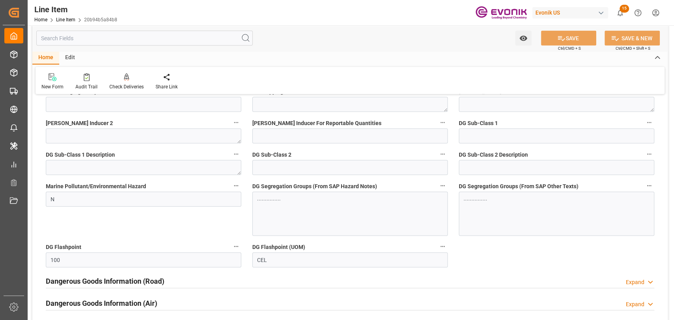
scroll to position [965, 0]
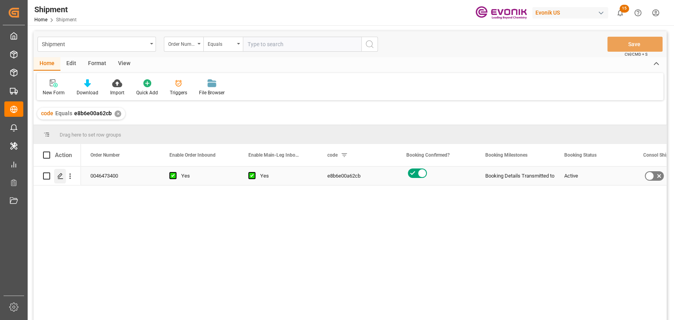
click at [64, 178] on div "Press SPACE to select this row." at bounding box center [60, 176] width 12 height 15
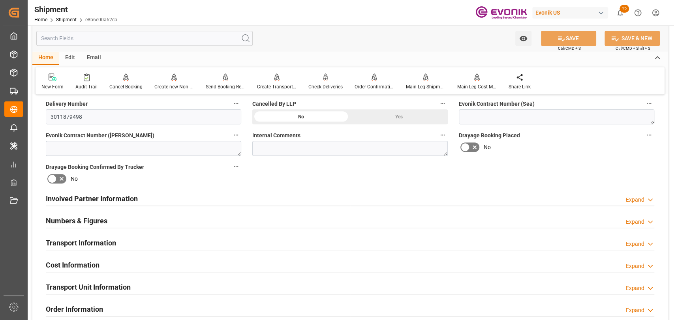
scroll to position [439, 0]
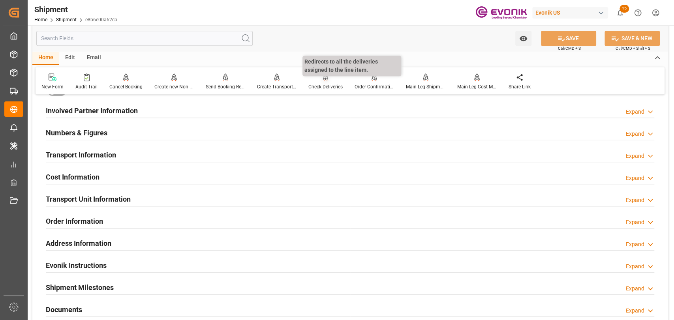
click at [325, 84] on div "Check Deliveries" at bounding box center [325, 86] width 34 height 7
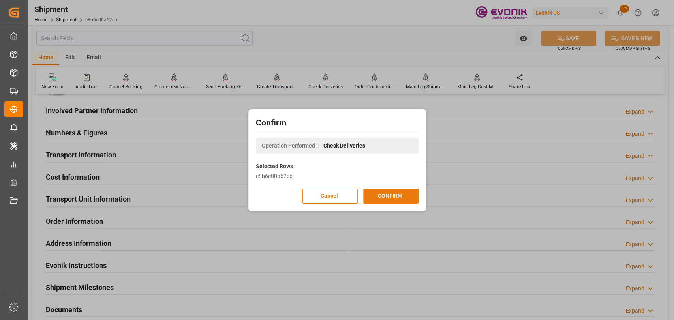
click at [397, 190] on button "CONFIRM" at bounding box center [390, 196] width 55 height 15
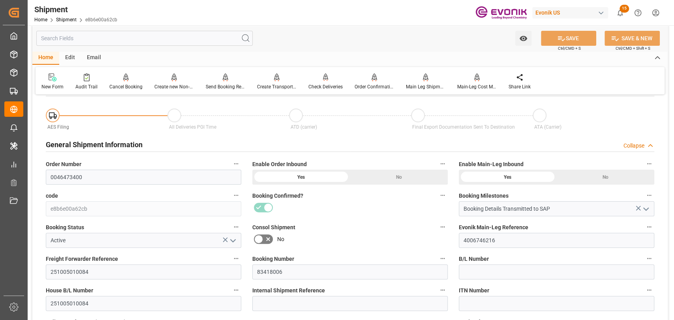
scroll to position [0, 0]
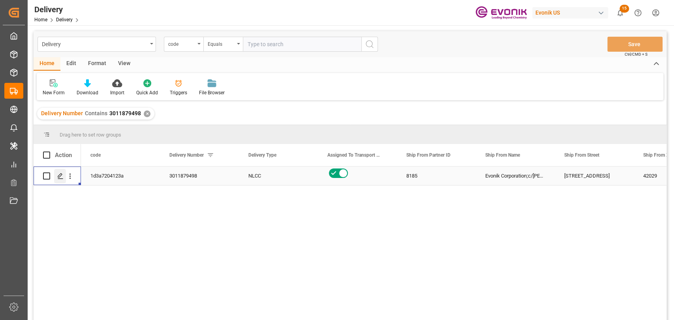
click at [59, 178] on icon "Press SPACE to select this row." at bounding box center [60, 176] width 6 height 6
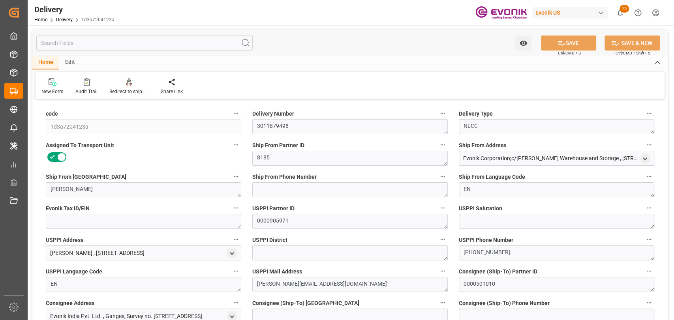
click at [124, 42] on input "text" at bounding box center [144, 43] width 216 height 15
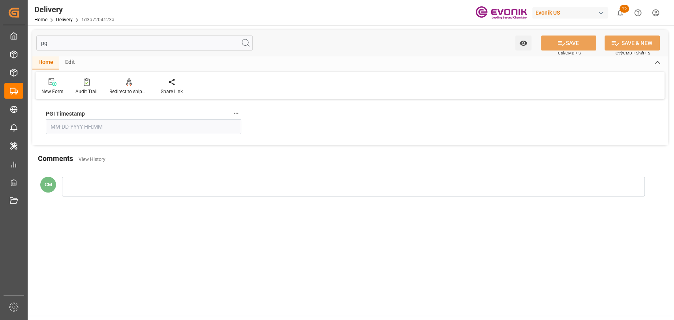
type input "p"
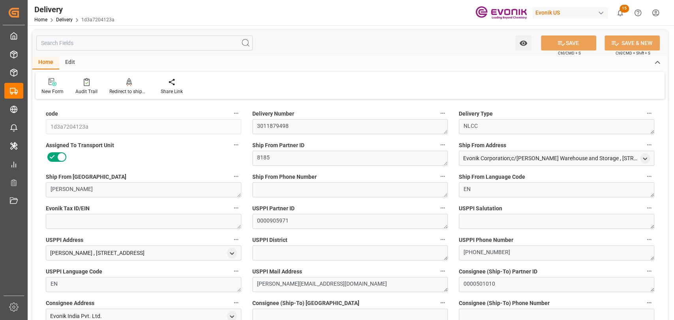
type input "[DATE]"
type input "[DATE] 13:05"
type input "[DATE] 15:02"
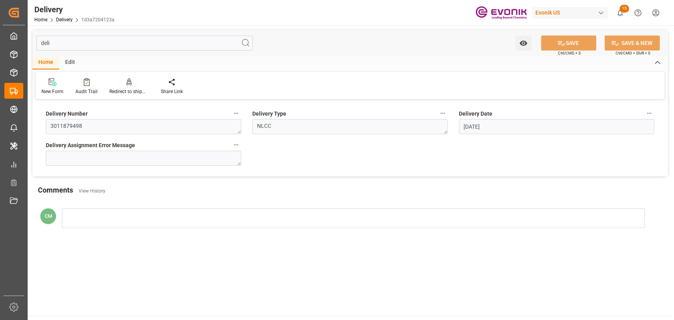
drag, startPoint x: 126, startPoint y: 40, endPoint x: 32, endPoint y: 40, distance: 94.4
click at [32, 40] on div "deli Watch Option SAVE Ctrl/CMD + S SAVE & NEW Ctrl/CMD + Shift + S" at bounding box center [349, 43] width 635 height 26
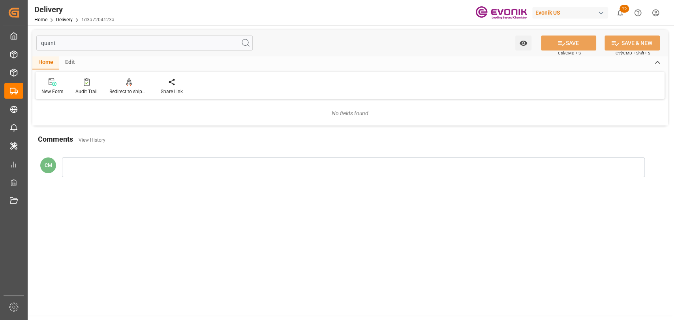
click at [71, 45] on input "quant" at bounding box center [144, 43] width 216 height 15
type input "q"
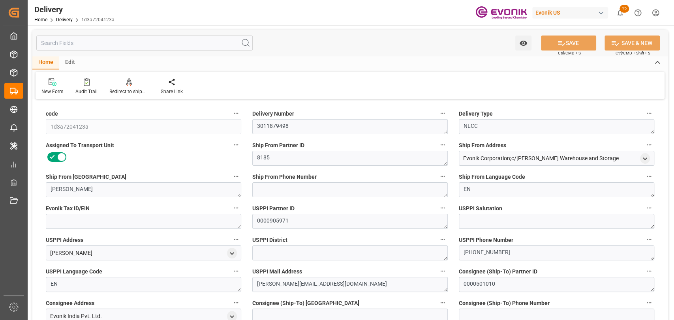
type input "USORF"
type input "INNSA"
type input "0"
type input "1.0974"
type input "136.08"
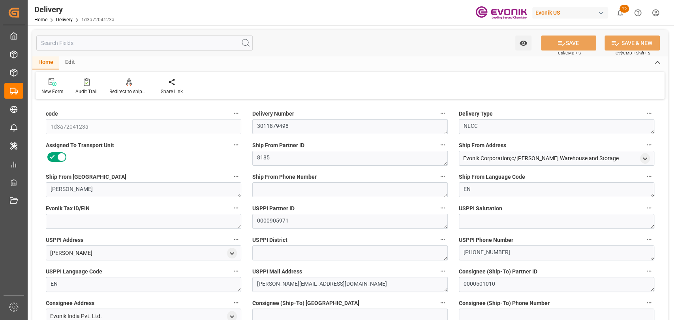
type input "6"
type input "1097.418"
type input "136.08"
type input "[DATE]"
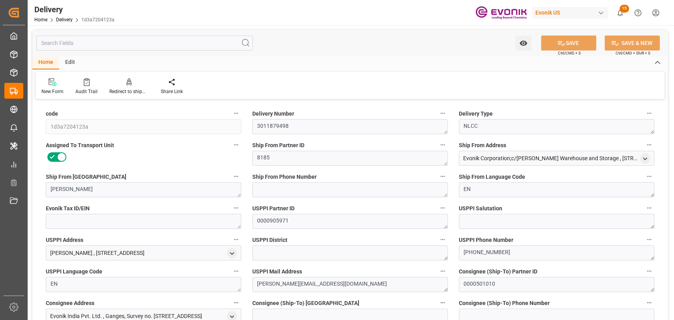
type input "[DATE]"
type input "[DATE] 13:05"
type input "[DATE] 15:02"
click at [90, 86] on div at bounding box center [86, 82] width 22 height 8
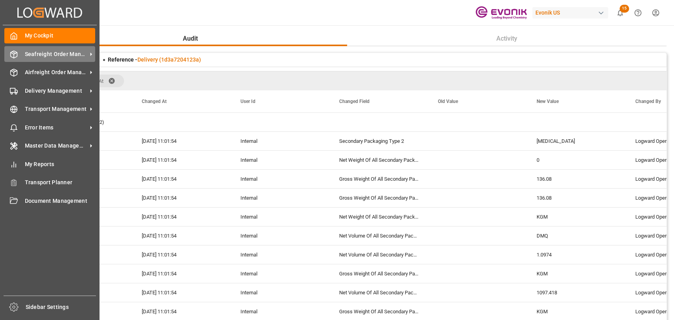
click at [32, 56] on span "Seafreight Order Management" at bounding box center [56, 54] width 62 height 8
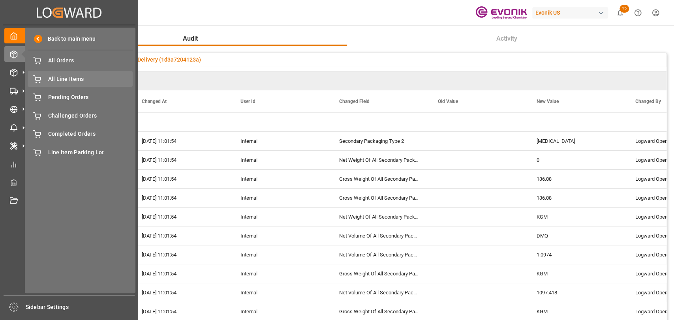
click at [70, 77] on span "All Line Items" at bounding box center [90, 79] width 85 height 8
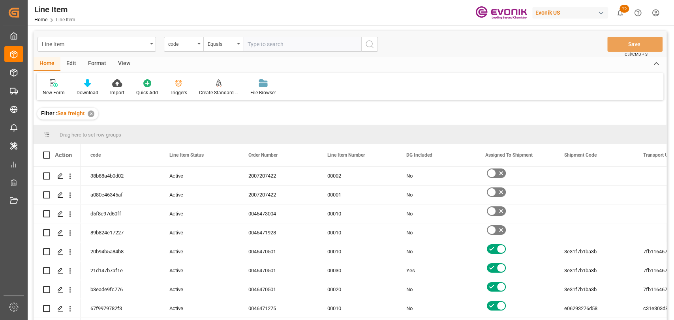
click at [68, 58] on div "Edit" at bounding box center [71, 63] width 22 height 13
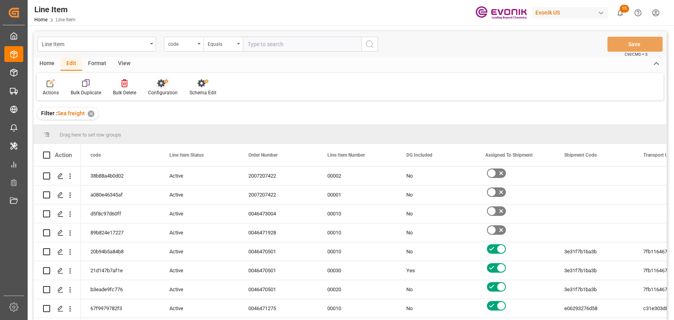
click at [167, 94] on div "Configuration" at bounding box center [163, 92] width 30 height 7
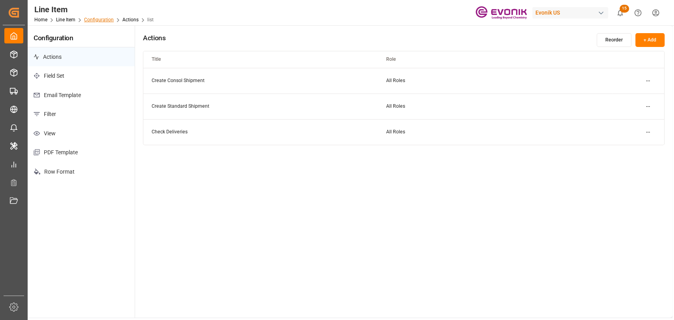
click at [95, 19] on link "Configuration" at bounding box center [99, 20] width 30 height 6
click at [63, 21] on link "Line Item" at bounding box center [65, 20] width 19 height 6
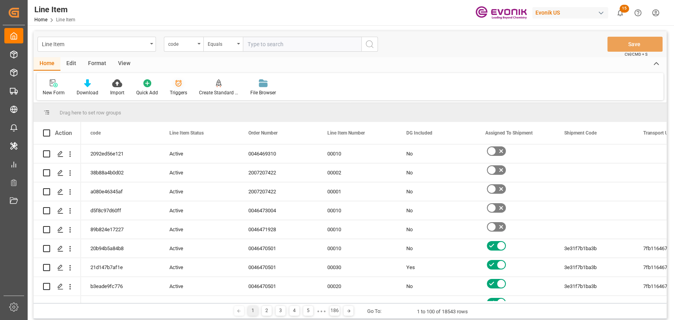
click at [167, 89] on div "Triggers" at bounding box center [178, 87] width 29 height 17
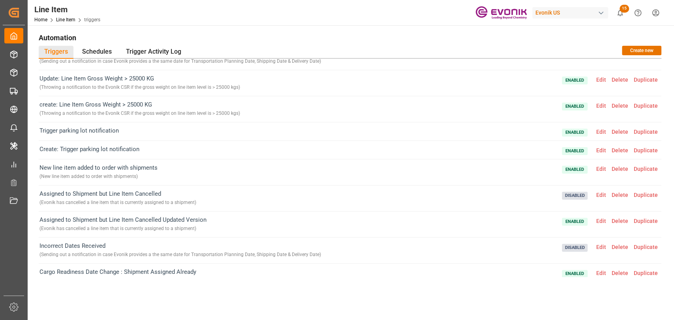
scroll to position [209, 0]
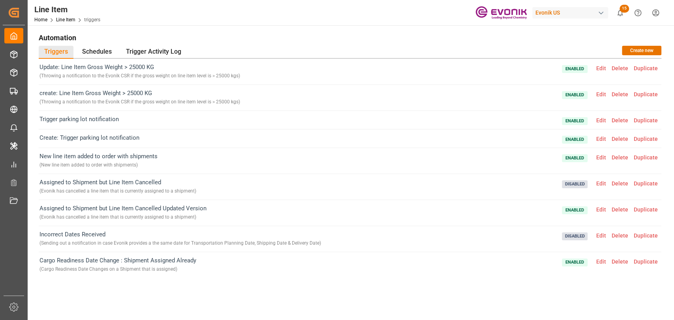
click at [597, 262] on span "Edit" at bounding box center [601, 262] width 15 height 6
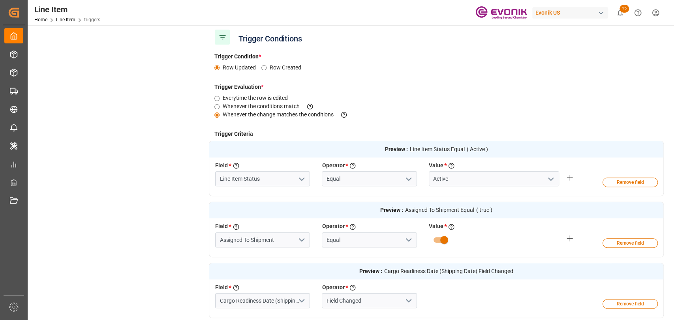
scroll to position [263, 0]
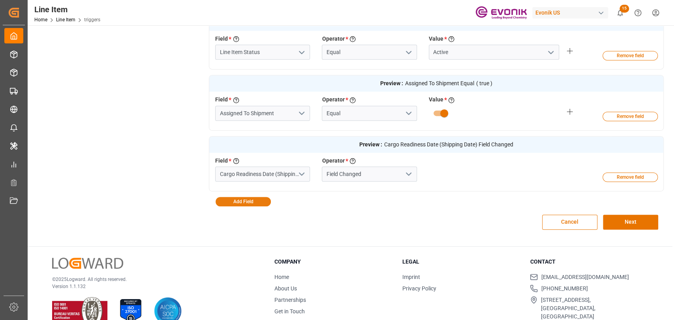
click at [233, 203] on button "Add Field" at bounding box center [243, 201] width 55 height 9
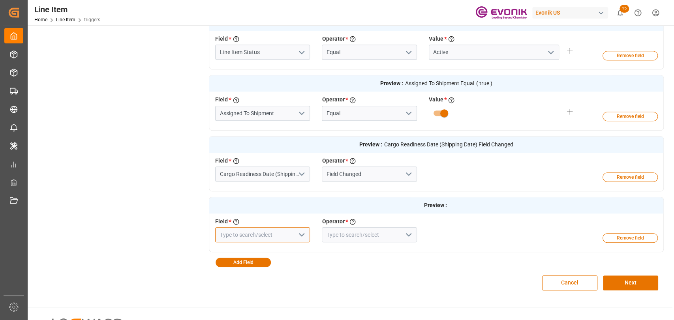
click at [274, 231] on input at bounding box center [262, 234] width 95 height 15
type input "b"
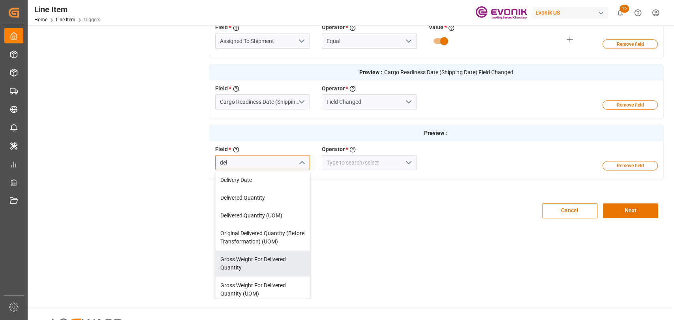
scroll to position [126, 0]
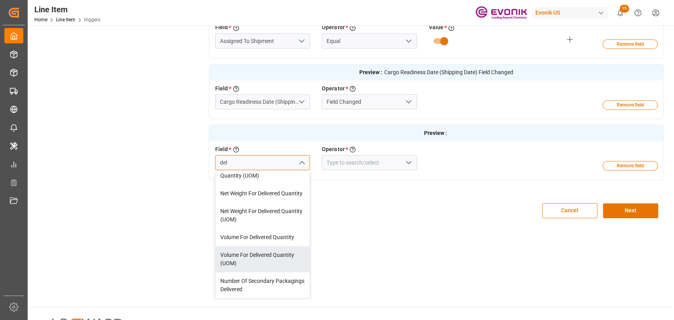
type input "del"
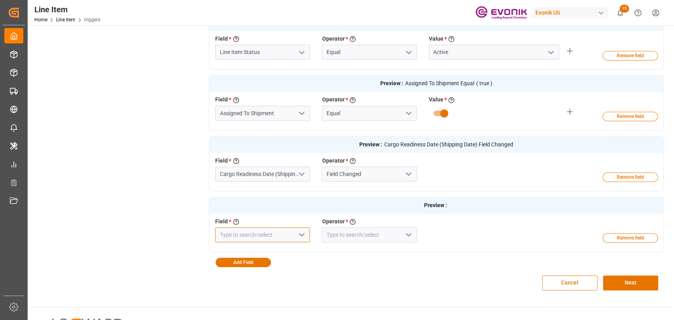
scroll to position [335, 0]
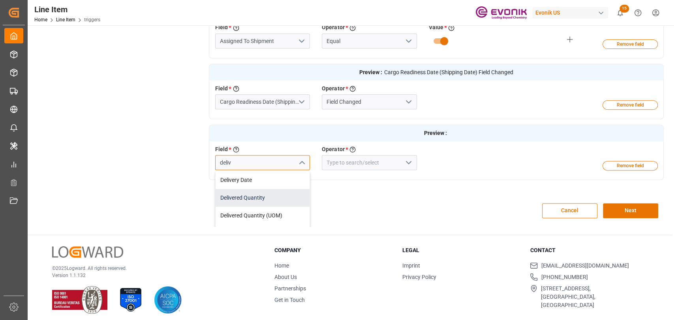
click at [271, 197] on div "Delivered Quantity" at bounding box center [263, 198] width 94 height 18
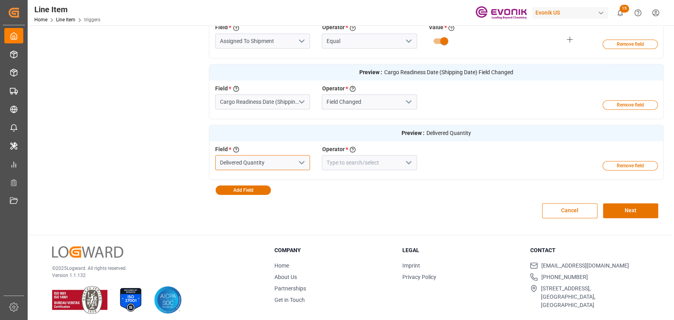
type input "Delivered Quantity"
click at [408, 165] on icon "open menu" at bounding box center [408, 162] width 9 height 9
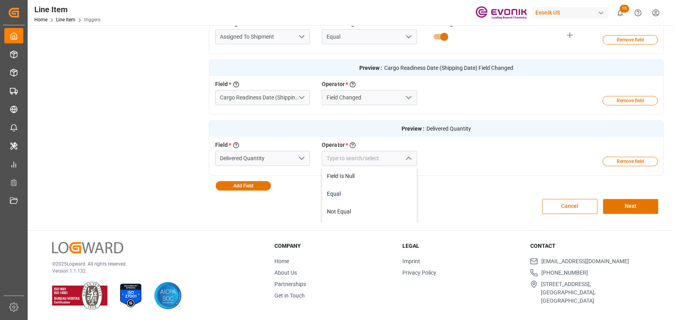
scroll to position [86, 0]
click at [521, 162] on div "Field * Select a field to create a criteria Delivered Quantity Operator * Choos…" at bounding box center [422, 155] width 427 height 29
click at [561, 210] on button "Cancel" at bounding box center [569, 206] width 55 height 15
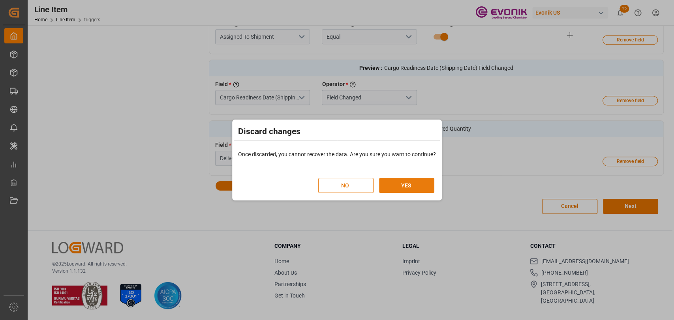
click at [407, 182] on button "YES" at bounding box center [406, 185] width 55 height 15
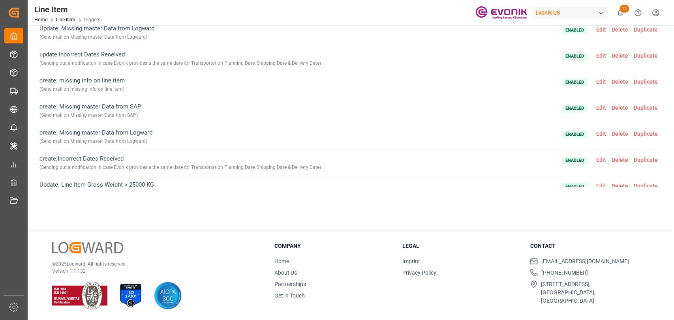
scroll to position [209, 0]
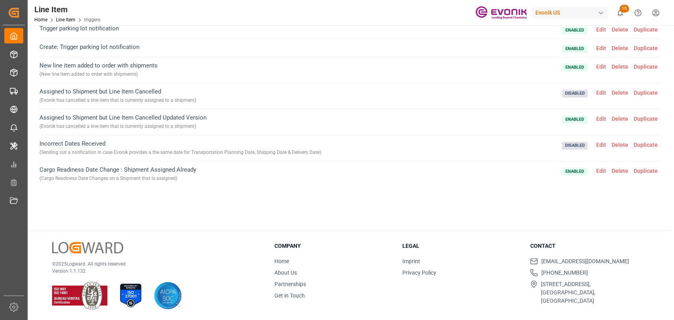
click at [598, 169] on span "Edit" at bounding box center [601, 171] width 15 height 6
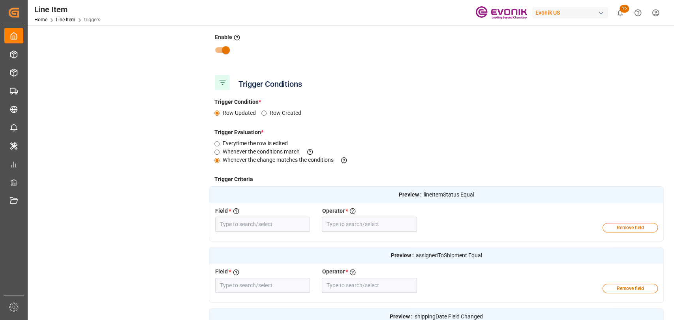
type input "lineItemStatus"
type input "Equal"
type input "assignedToShipment"
type input "Equal"
type input "shippingDate"
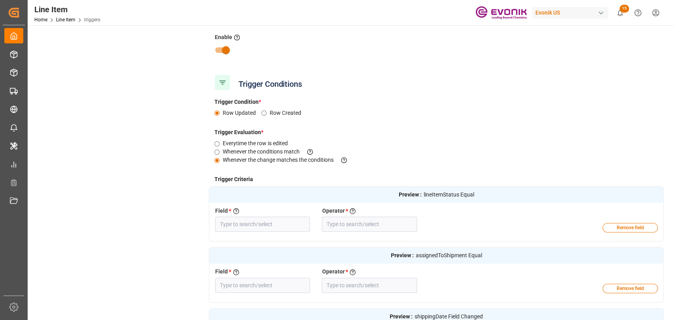
type input "Field Changed"
type input "Line Item Status"
type input "Assigned To Shipment"
type input "Cargo Readiness Date (Shipping Date)"
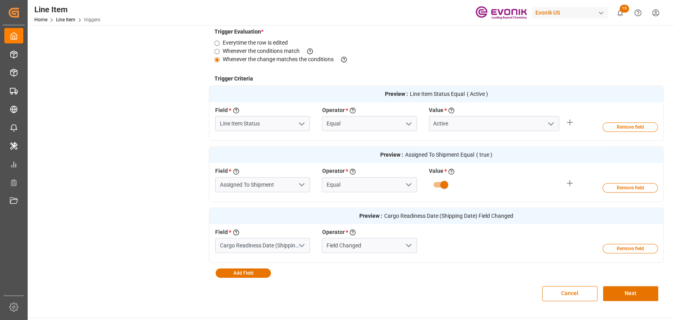
scroll to position [278, 0]
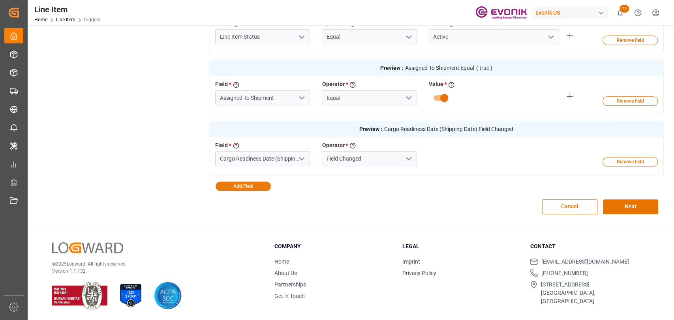
click at [243, 188] on button "Add Field" at bounding box center [243, 186] width 55 height 9
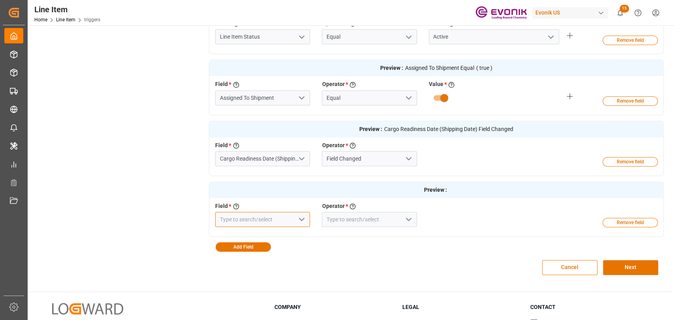
click at [265, 221] on input at bounding box center [262, 219] width 95 height 15
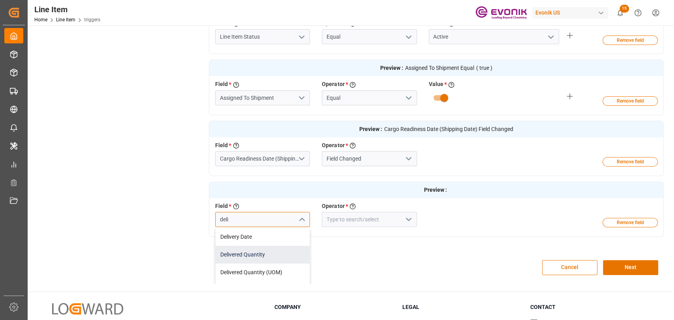
click at [268, 260] on div "Delivered Quantity" at bounding box center [263, 255] width 94 height 18
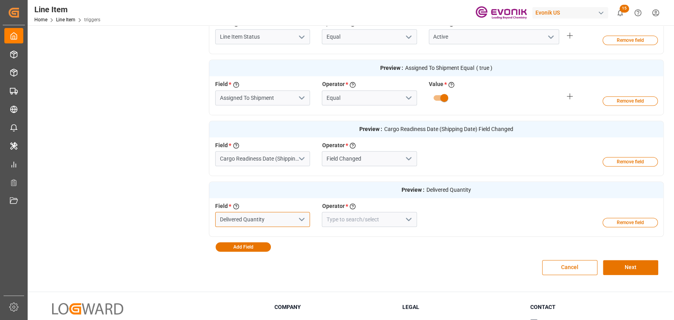
type input "Delivered Quantity"
click at [412, 218] on icon "open menu" at bounding box center [408, 219] width 9 height 9
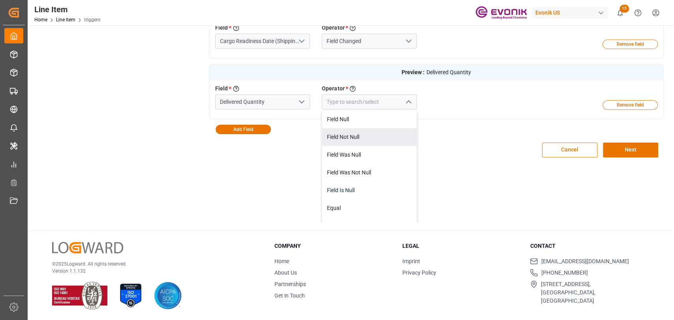
scroll to position [72, 0]
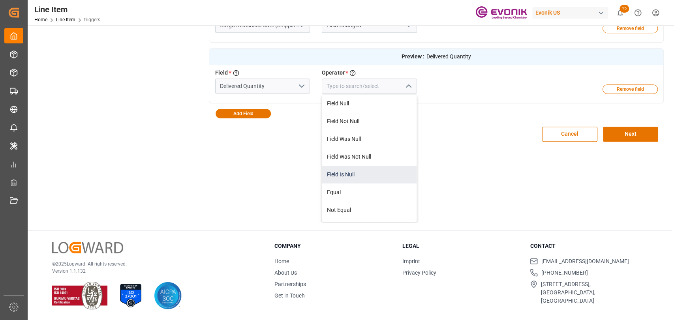
click at [365, 172] on div "Field Is Null" at bounding box center [369, 175] width 94 height 18
type input "Field Null"
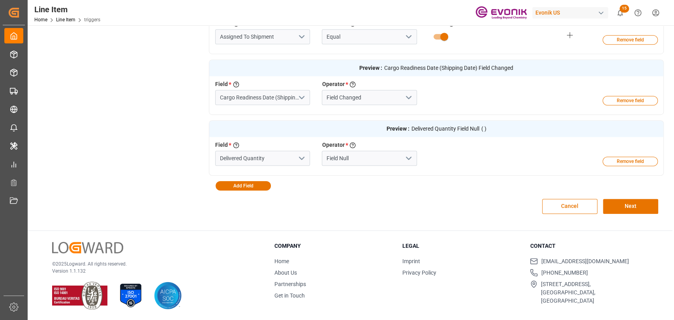
scroll to position [0, 0]
click at [406, 159] on icon "open menu" at bounding box center [408, 158] width 9 height 9
click at [364, 176] on div "Field Null" at bounding box center [369, 176] width 94 height 18
click at [455, 189] on div "Preview : Line Item Status Equal ( Active ) Field * Select a field to create a …" at bounding box center [436, 64] width 455 height 253
click at [626, 202] on button "Next" at bounding box center [630, 206] width 55 height 15
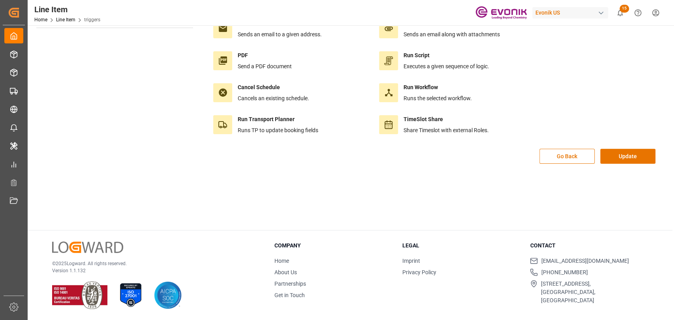
scroll to position [88, 0]
click at [634, 158] on button "Update" at bounding box center [627, 156] width 55 height 15
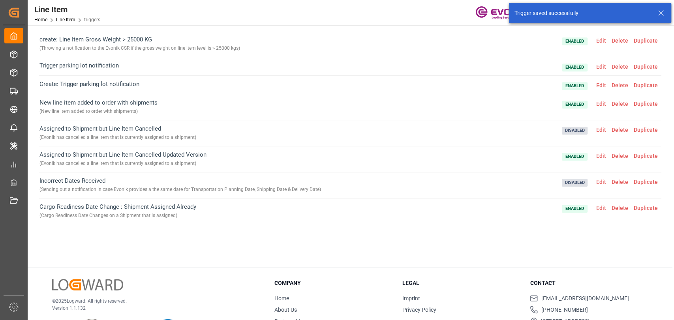
scroll to position [91, 0]
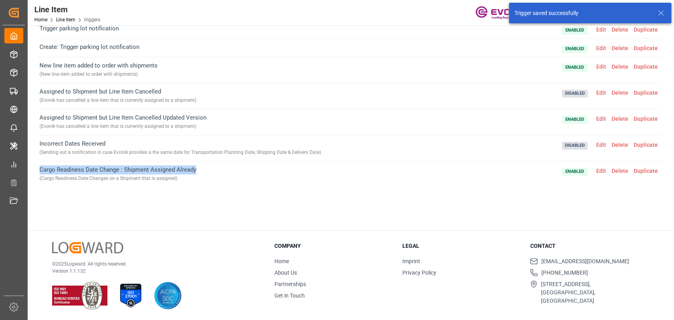
drag, startPoint x: 204, startPoint y: 167, endPoint x: 13, endPoint y: 171, distance: 190.8
click at [35, 169] on div "Automation Triggers Schedules Trigger Activity Log Create new Update: missing i…" at bounding box center [350, 84] width 634 height 288
copy span "Cargo Readiness Date Change : Shipment Assigned Already"
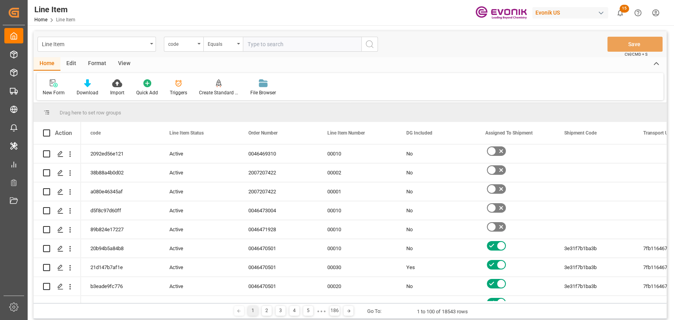
click at [76, 57] on div "Edit" at bounding box center [71, 63] width 22 height 13
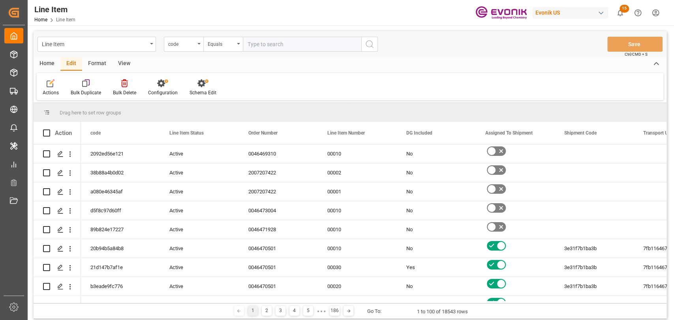
click at [76, 61] on div "Edit" at bounding box center [71, 63] width 22 height 13
click at [205, 86] on icon at bounding box center [202, 83] width 11 height 8
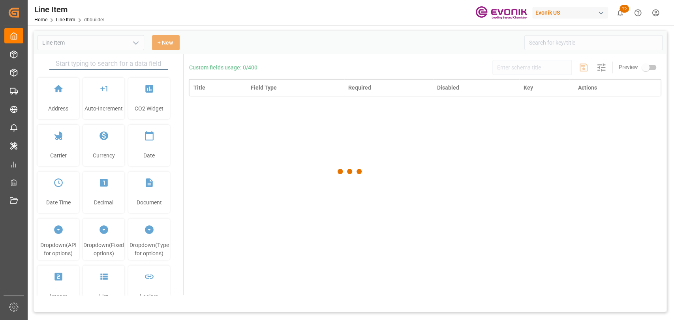
type input "Line Item"
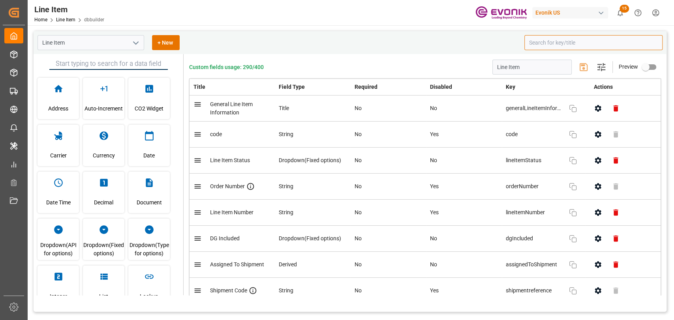
click at [559, 42] on input at bounding box center [594, 42] width 138 height 15
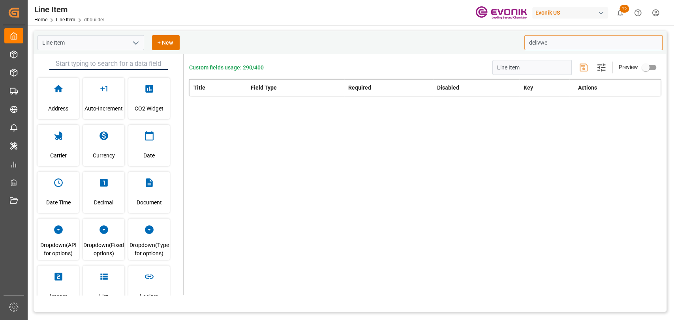
click at [459, 49] on div "Line Item + New delivwe" at bounding box center [350, 42] width 633 height 23
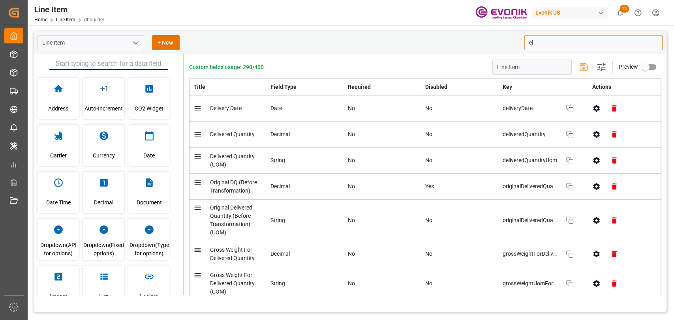
type input "e"
drag, startPoint x: 558, startPoint y: 41, endPoint x: 492, endPoint y: 41, distance: 66.4
click at [492, 41] on div "Line Item + New deliver" at bounding box center [350, 42] width 633 height 23
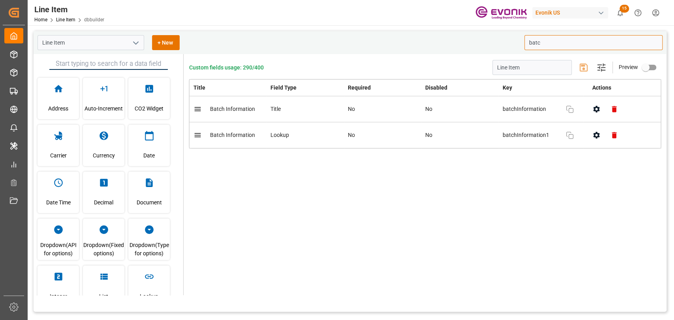
type input "batc"
